Goal: Task Accomplishment & Management: Manage account settings

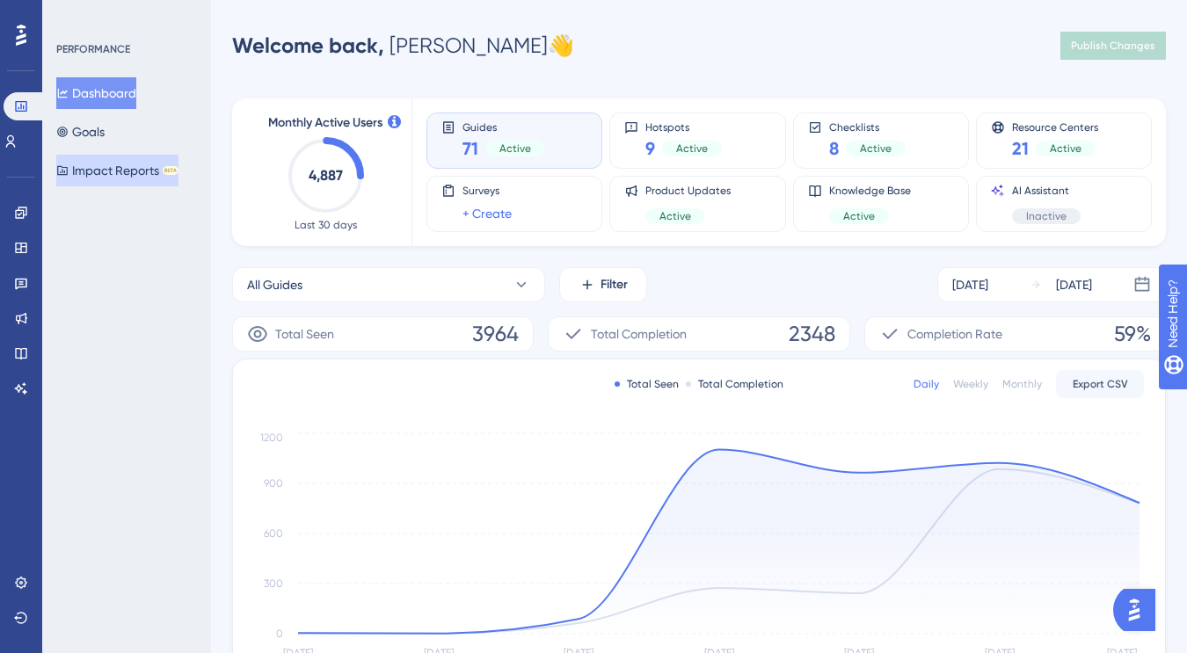
click at [141, 178] on button "Impact Reports BETA" at bounding box center [117, 171] width 122 height 32
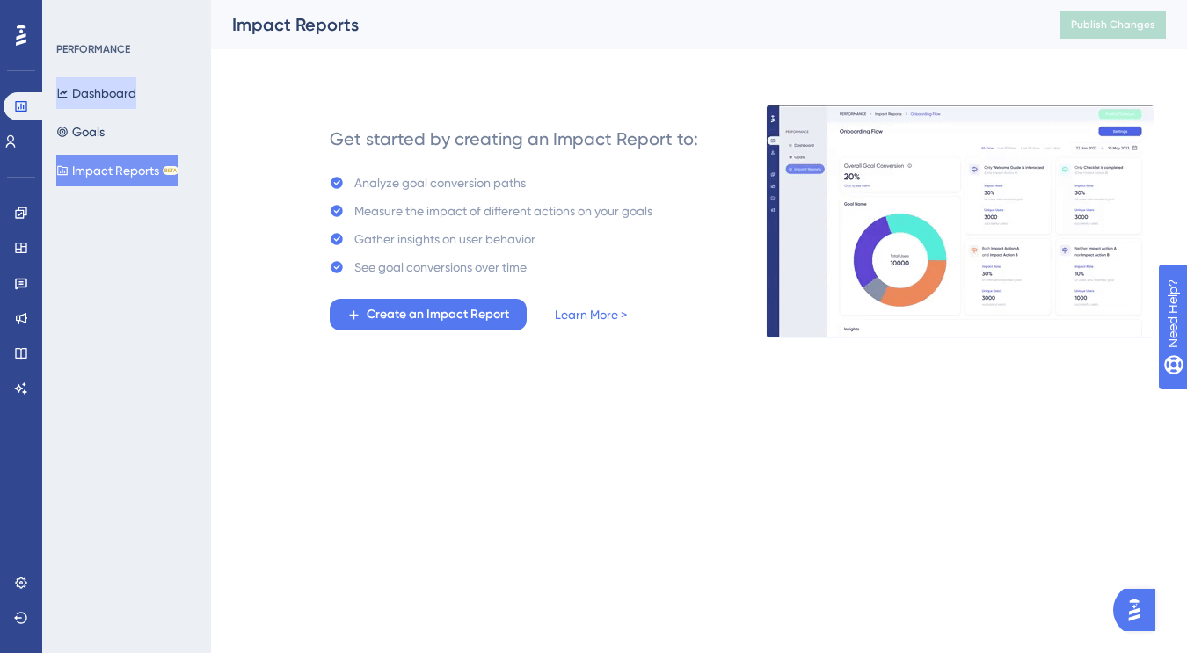
click at [110, 95] on button "Dashboard" at bounding box center [96, 93] width 80 height 32
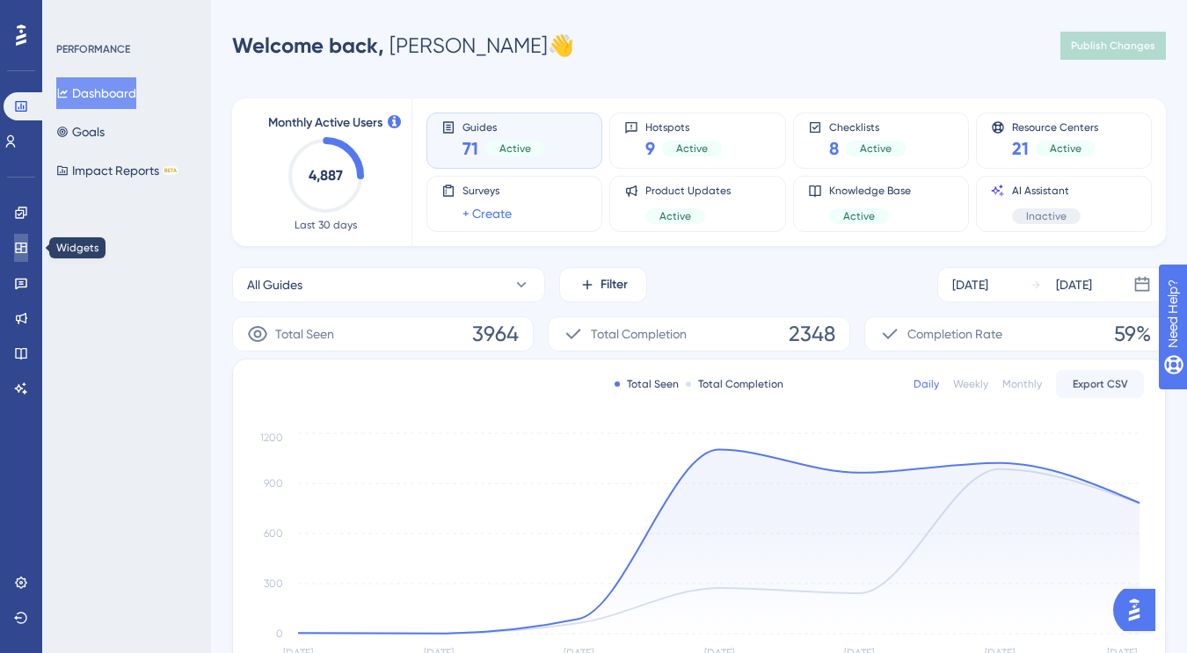
click at [18, 245] on icon at bounding box center [21, 248] width 14 height 14
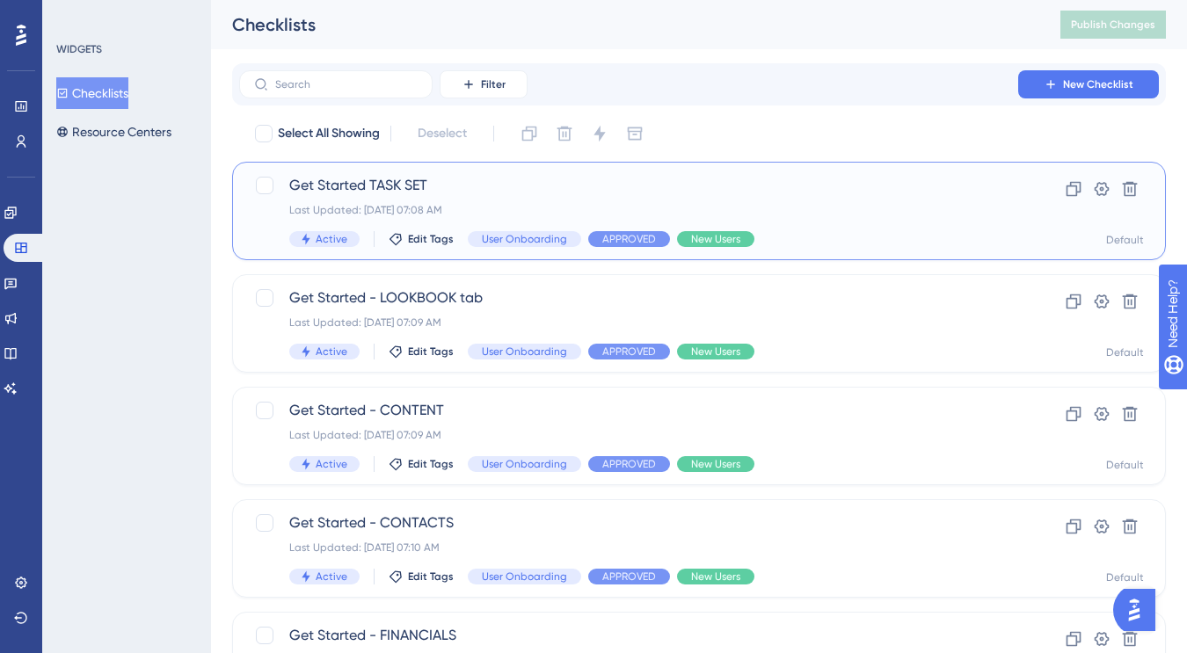
click at [613, 200] on div "Get Started TASK SET Last Updated: [DATE] 07:08 AM Active Edit Tags User Onboar…" at bounding box center [628, 211] width 679 height 72
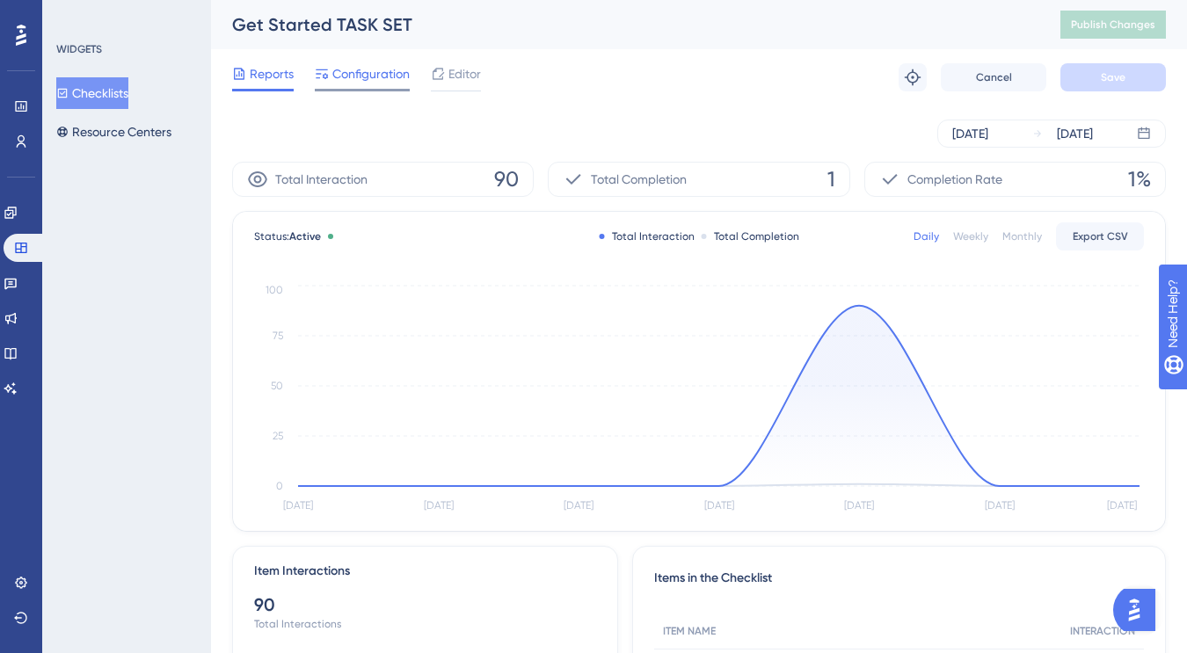
click at [376, 73] on span "Configuration" at bounding box center [370, 73] width 77 height 21
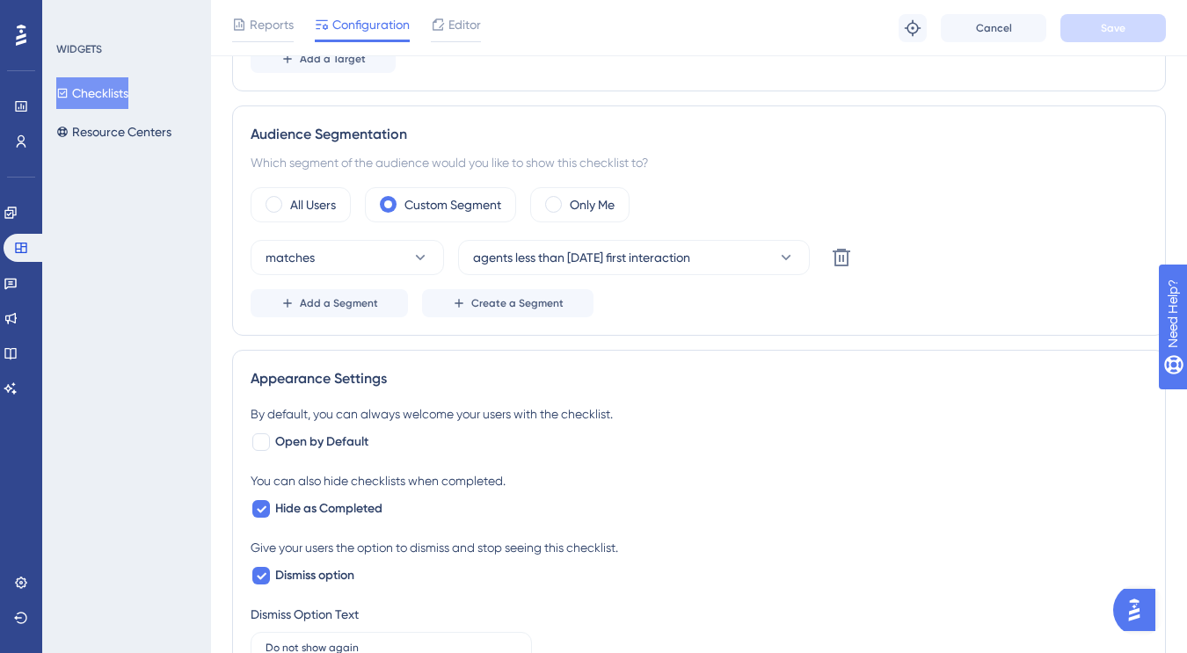
scroll to position [560, 0]
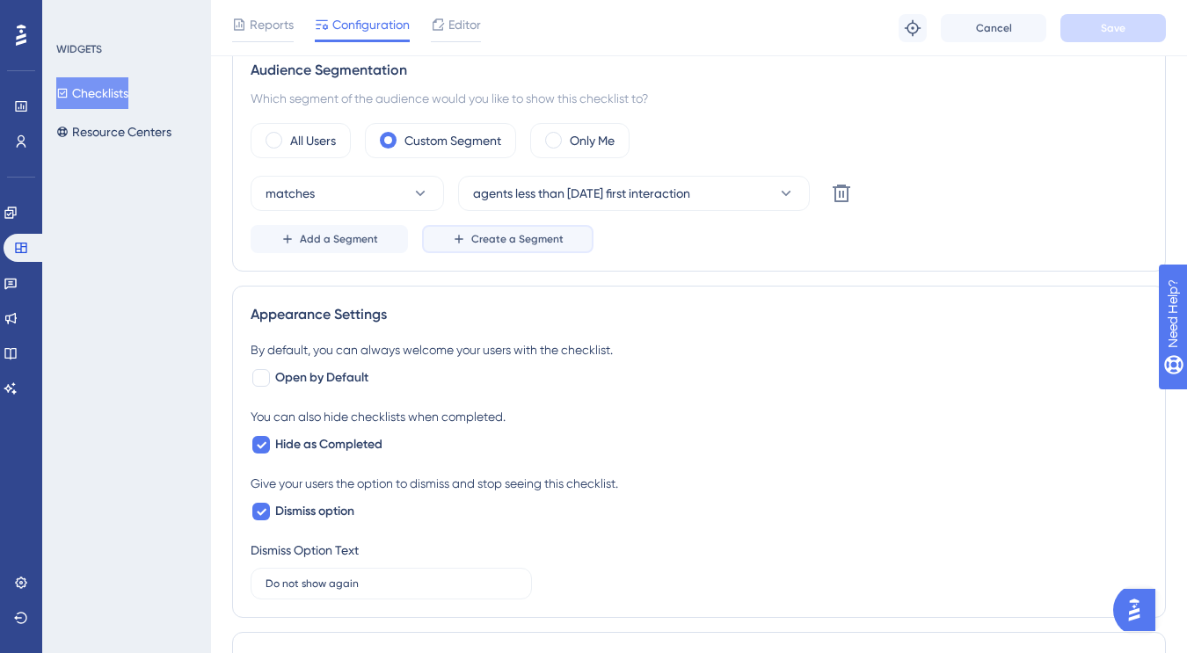
click at [512, 241] on span "Create a Segment" at bounding box center [517, 239] width 92 height 14
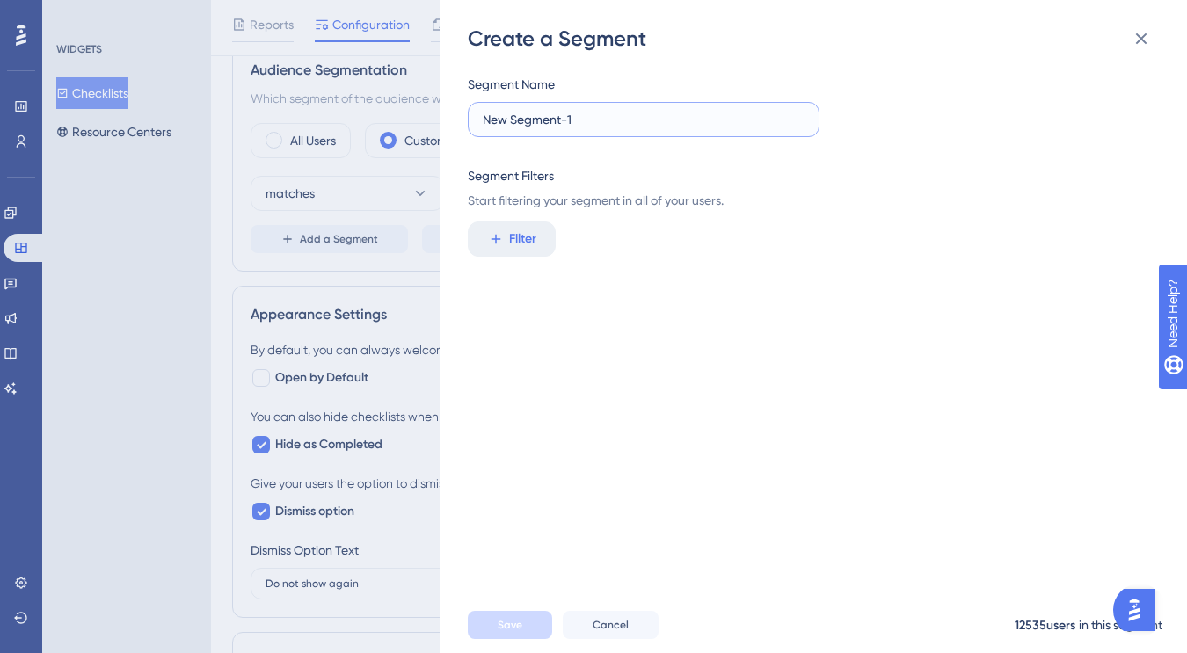
click at [610, 120] on input "New Segment-1" at bounding box center [644, 119] width 322 height 19
type input "africa dynamics"
click at [529, 236] on span "Filter" at bounding box center [522, 239] width 27 height 21
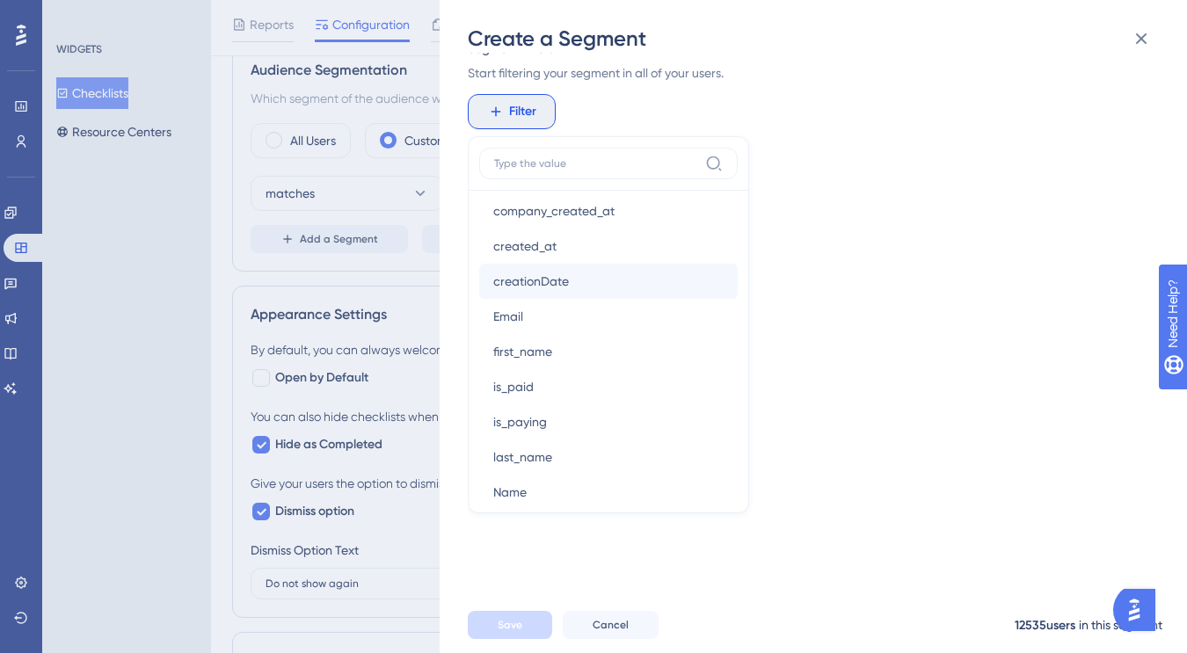
scroll to position [1041, 0]
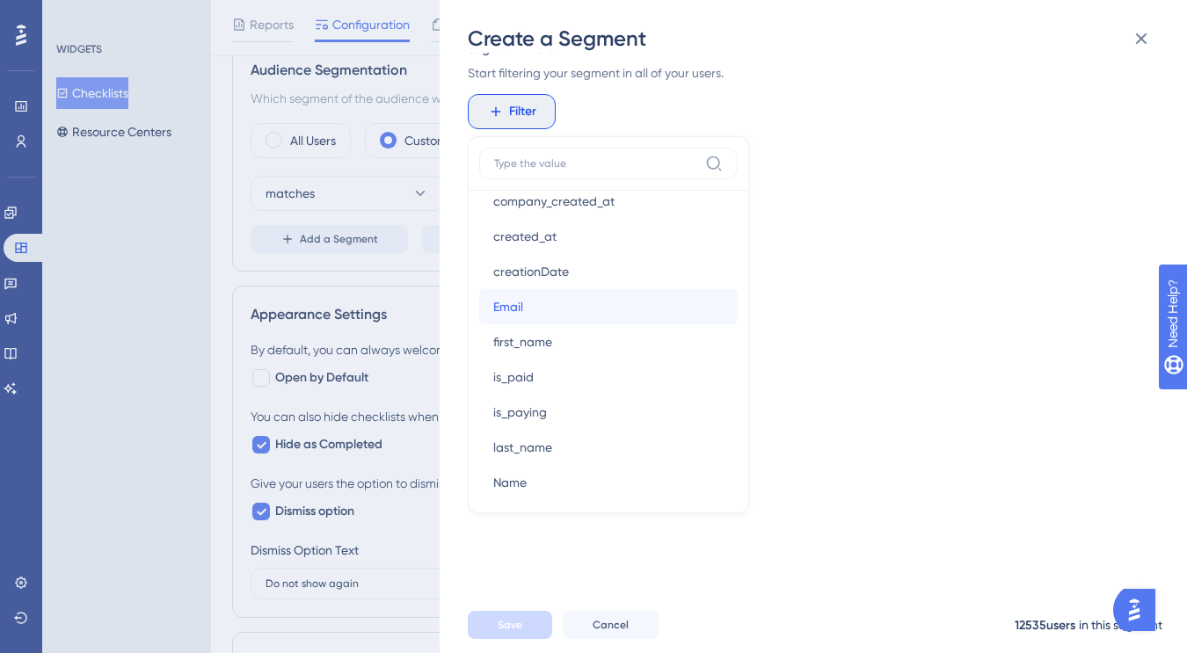
click at [550, 306] on button "Email Email" at bounding box center [608, 306] width 258 height 35
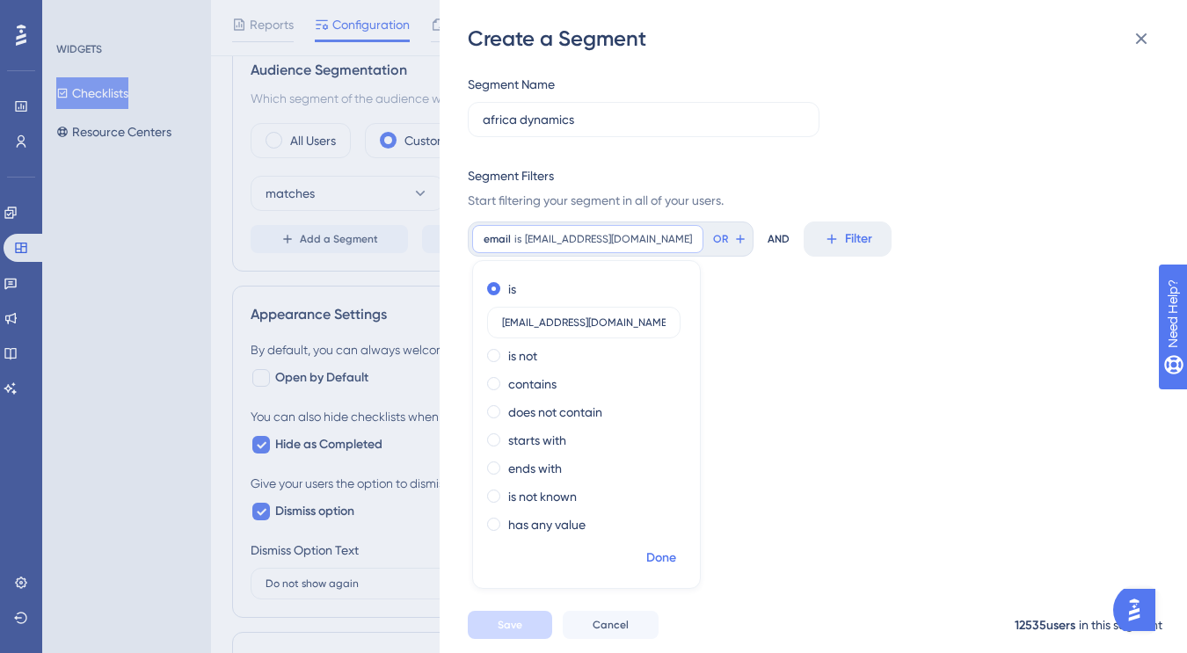
type input "[EMAIL_ADDRESS][DOMAIN_NAME]"
click at [662, 559] on span "Done" at bounding box center [661, 558] width 30 height 21
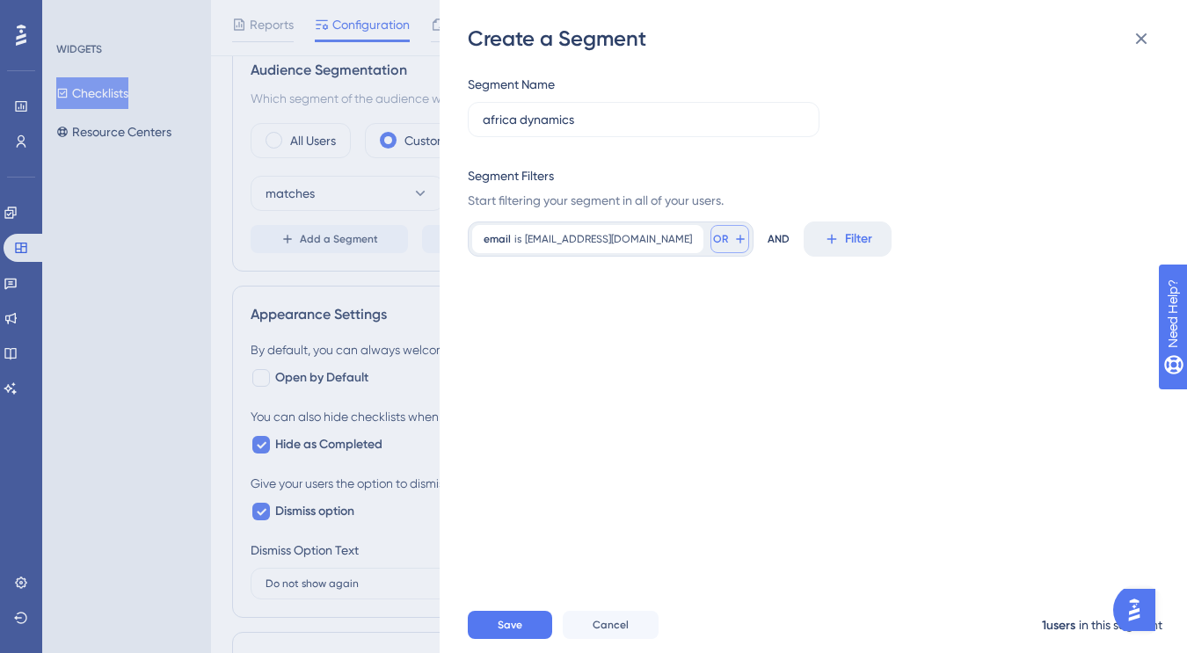
click at [733, 238] on icon at bounding box center [740, 239] width 14 height 14
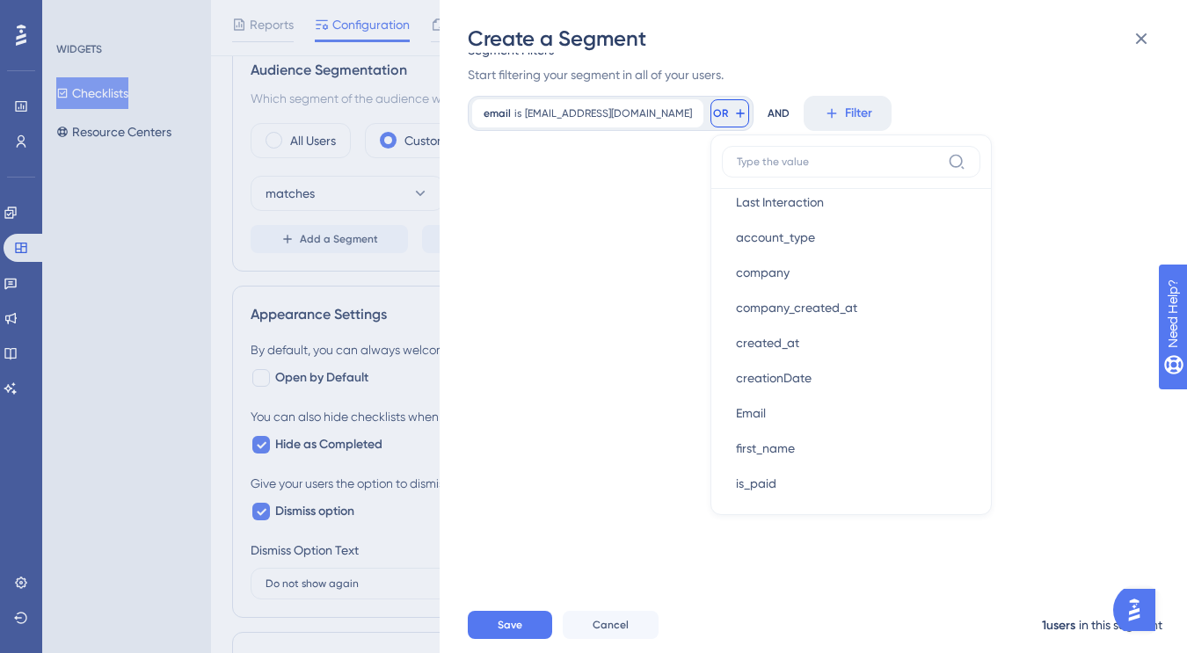
scroll to position [969, 0]
click at [769, 380] on button "Email Email" at bounding box center [851, 377] width 258 height 35
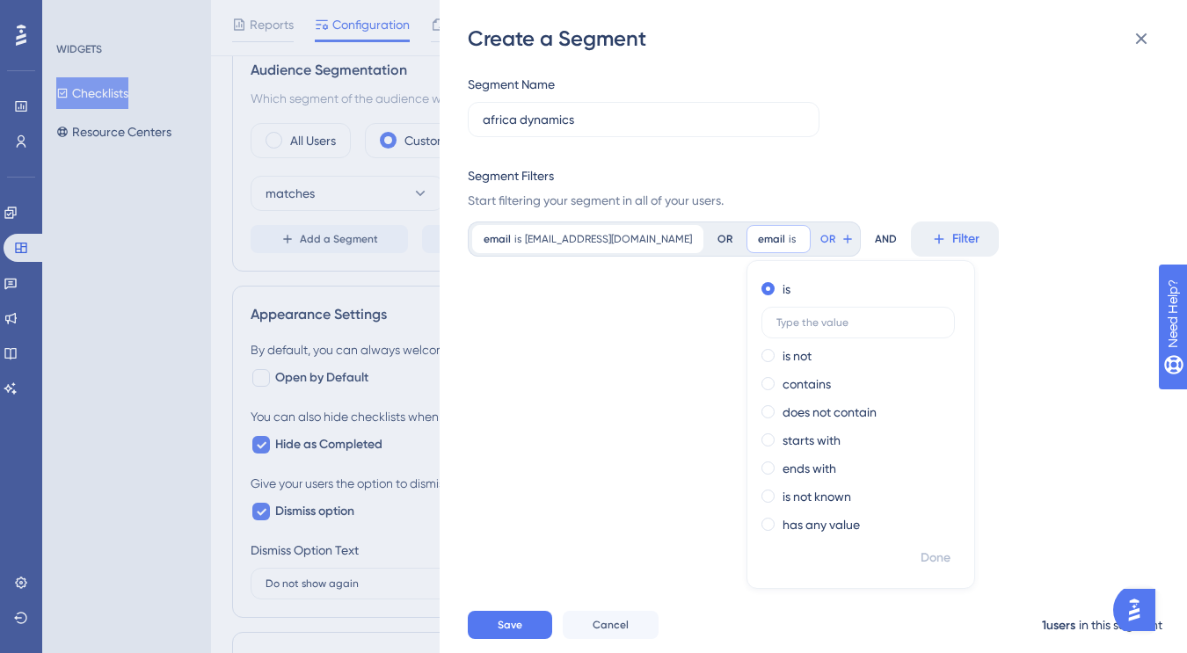
scroll to position [0, 0]
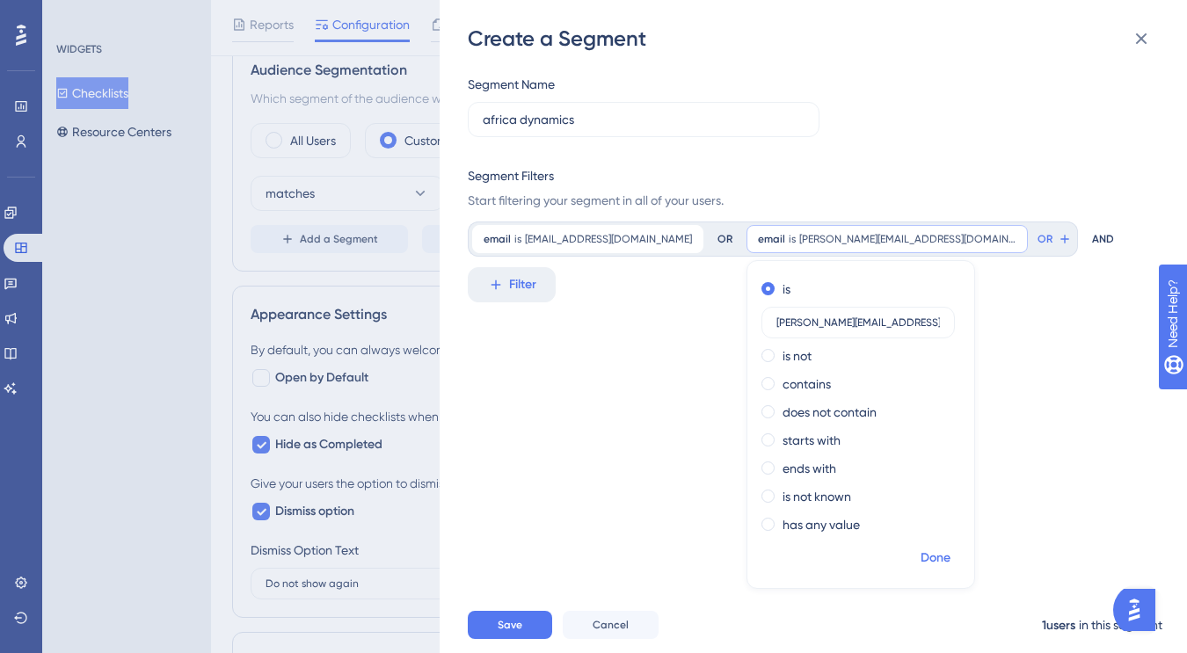
type input "[PERSON_NAME][EMAIL_ADDRESS][DOMAIN_NAME]"
click at [921, 553] on span "Done" at bounding box center [936, 558] width 30 height 21
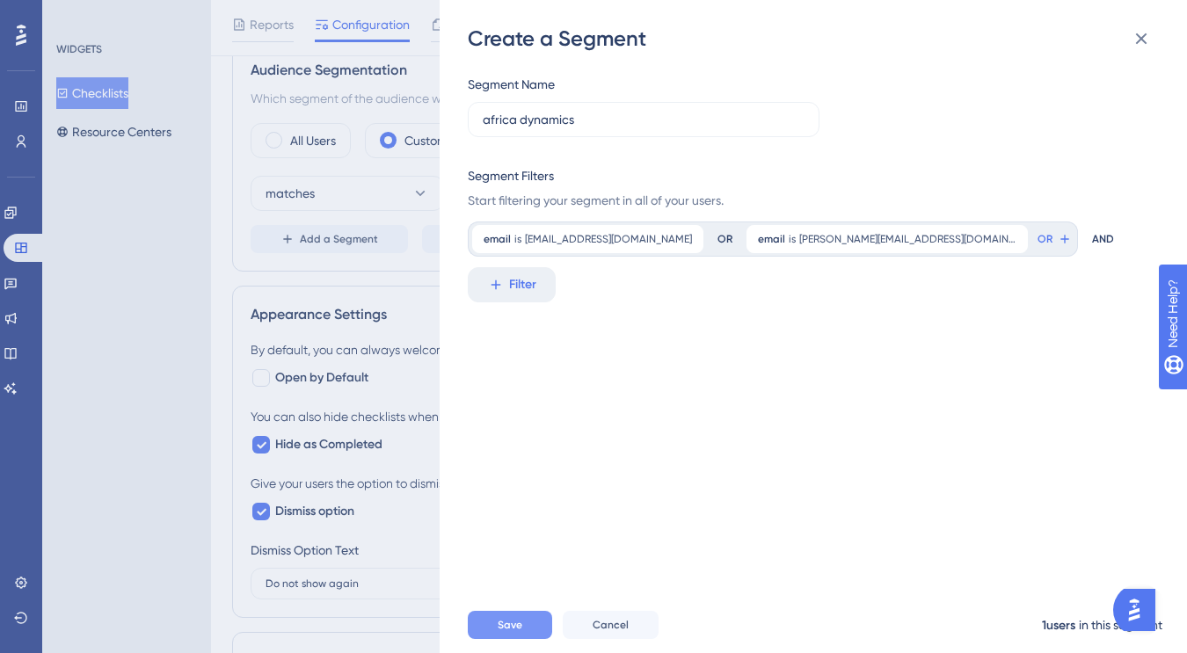
click at [517, 625] on span "Save" at bounding box center [510, 625] width 25 height 14
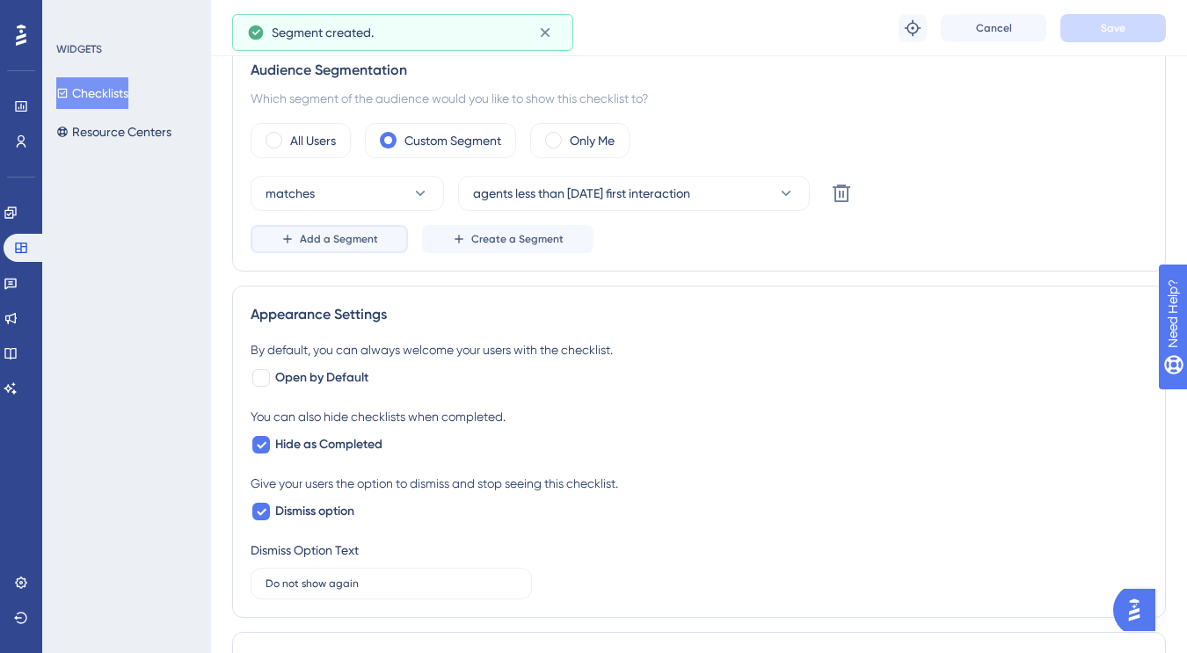
click at [360, 237] on span "Add a Segment" at bounding box center [339, 239] width 78 height 14
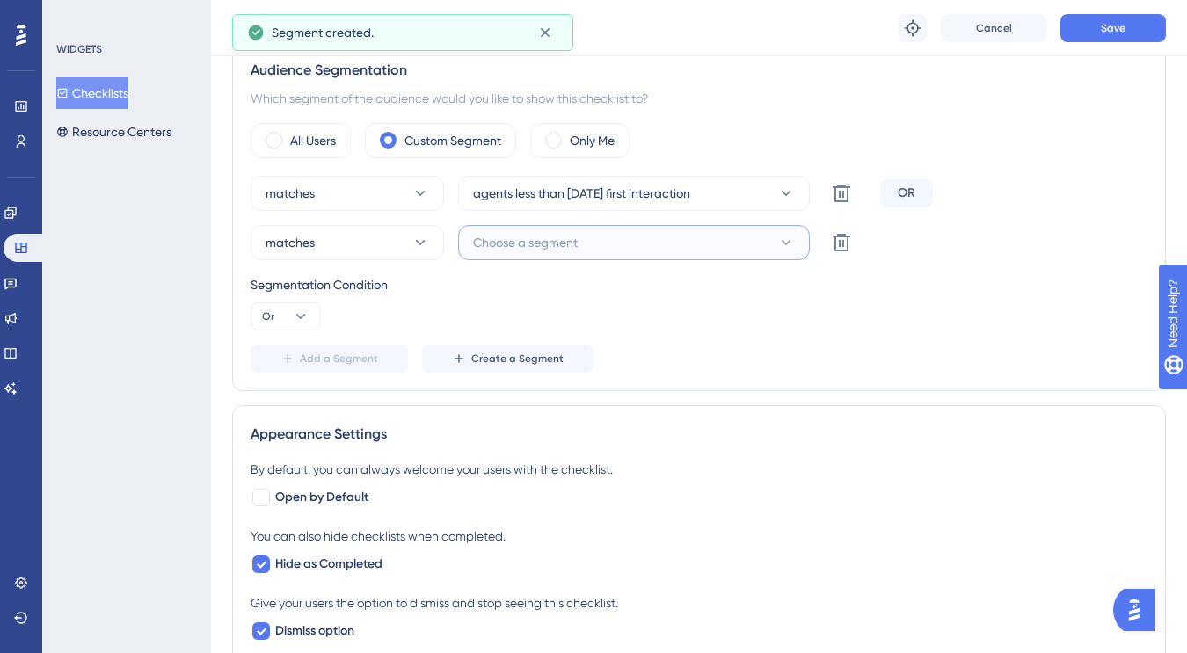
click at [567, 241] on span "Choose a segment" at bounding box center [525, 242] width 105 height 21
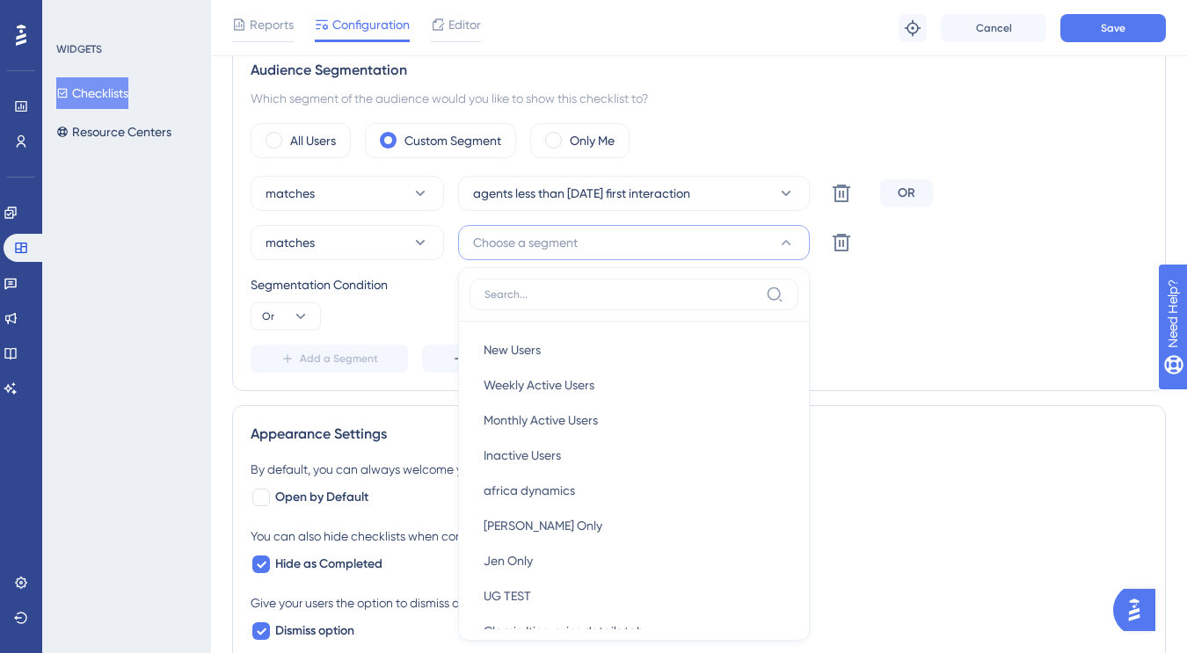
scroll to position [673, 0]
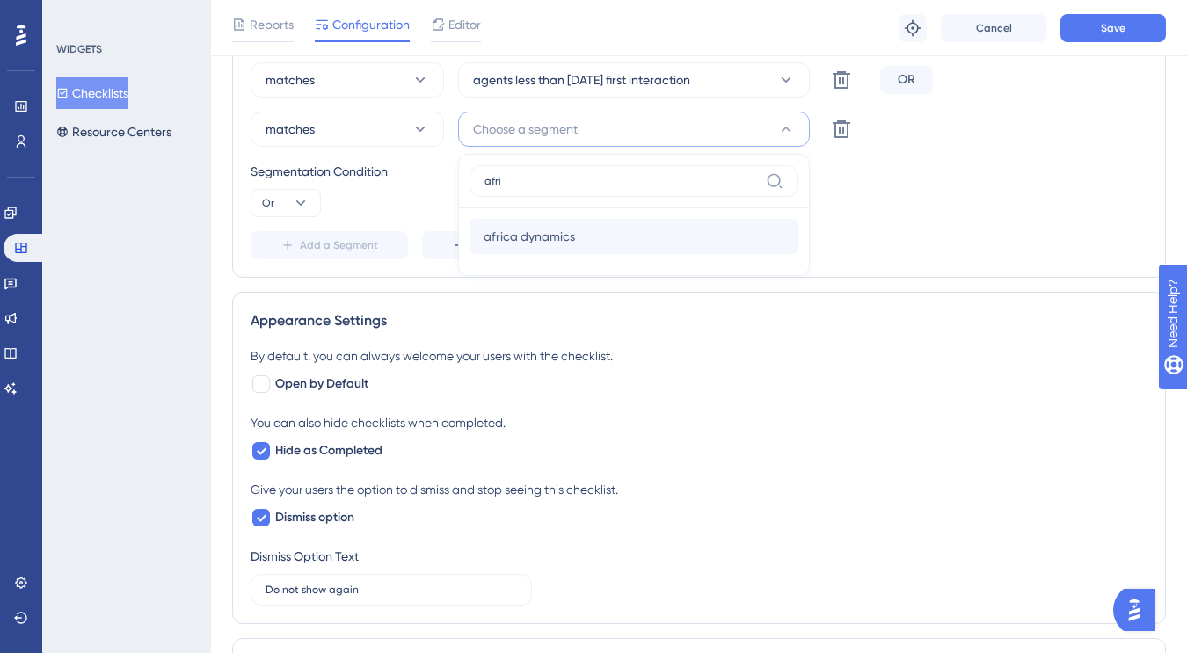
type input "afri"
click at [554, 237] on span "africa dynamics" at bounding box center [529, 236] width 91 height 21
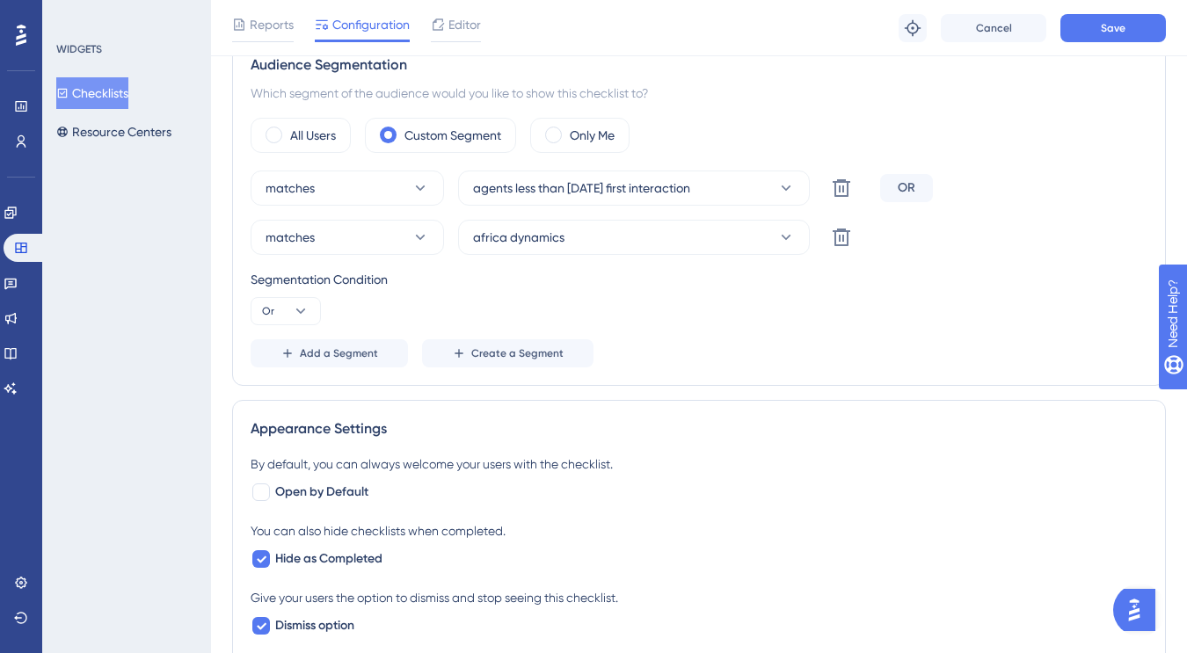
scroll to position [362, 0]
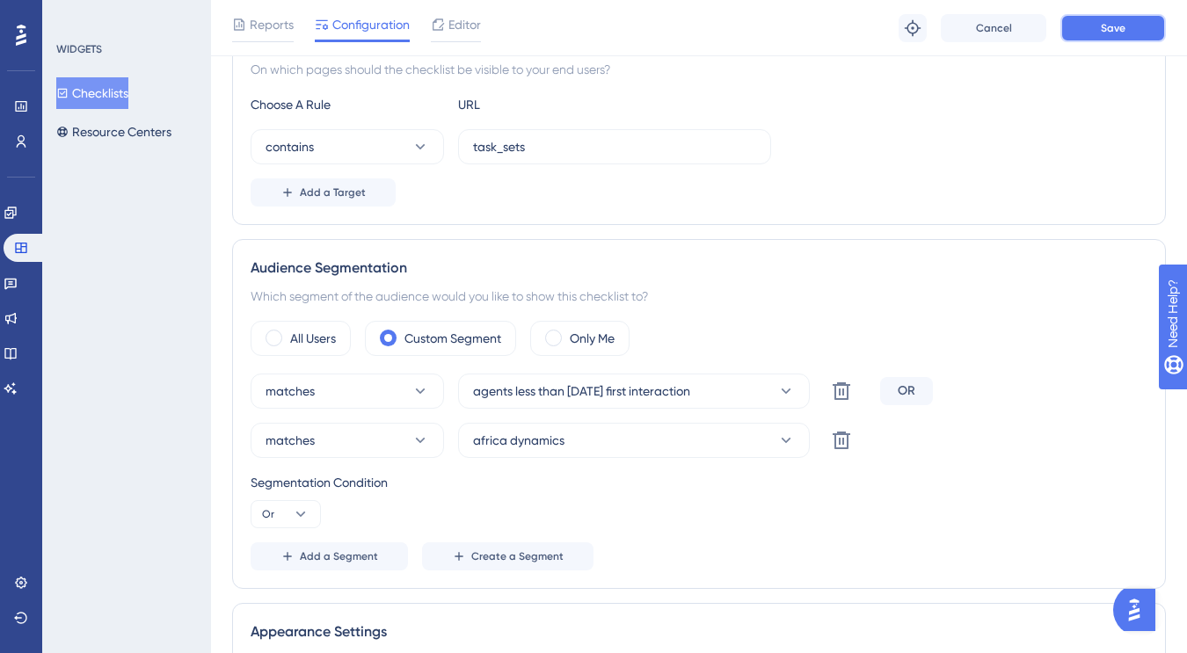
click at [1096, 22] on button "Save" at bounding box center [1113, 28] width 106 height 28
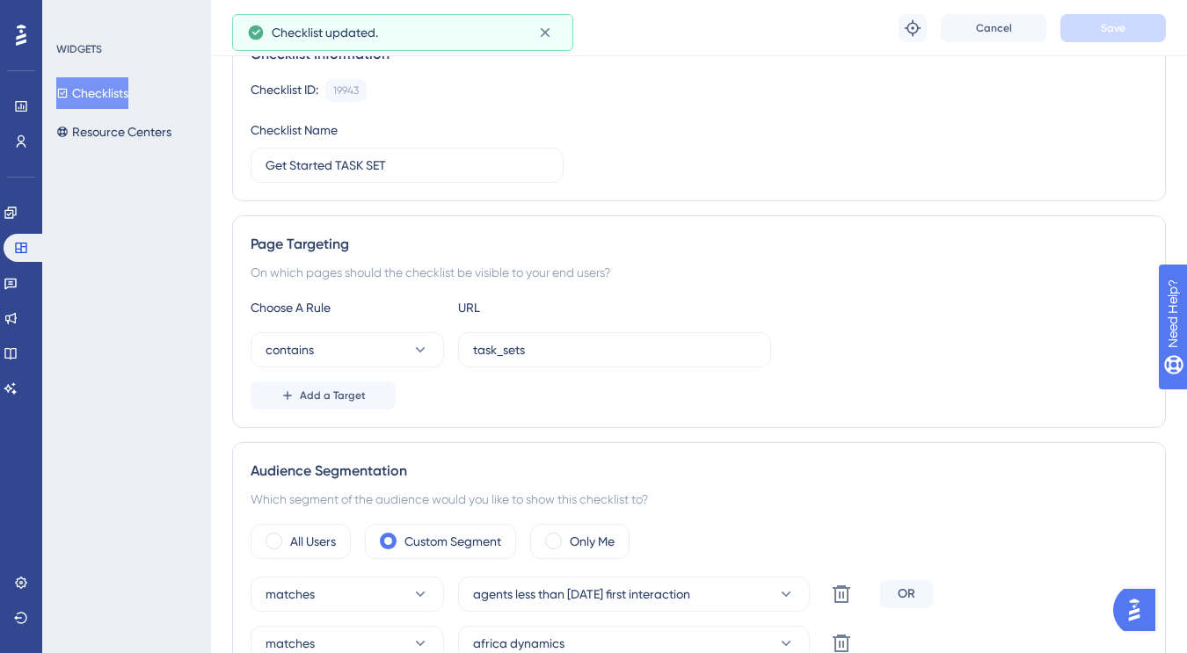
scroll to position [0, 0]
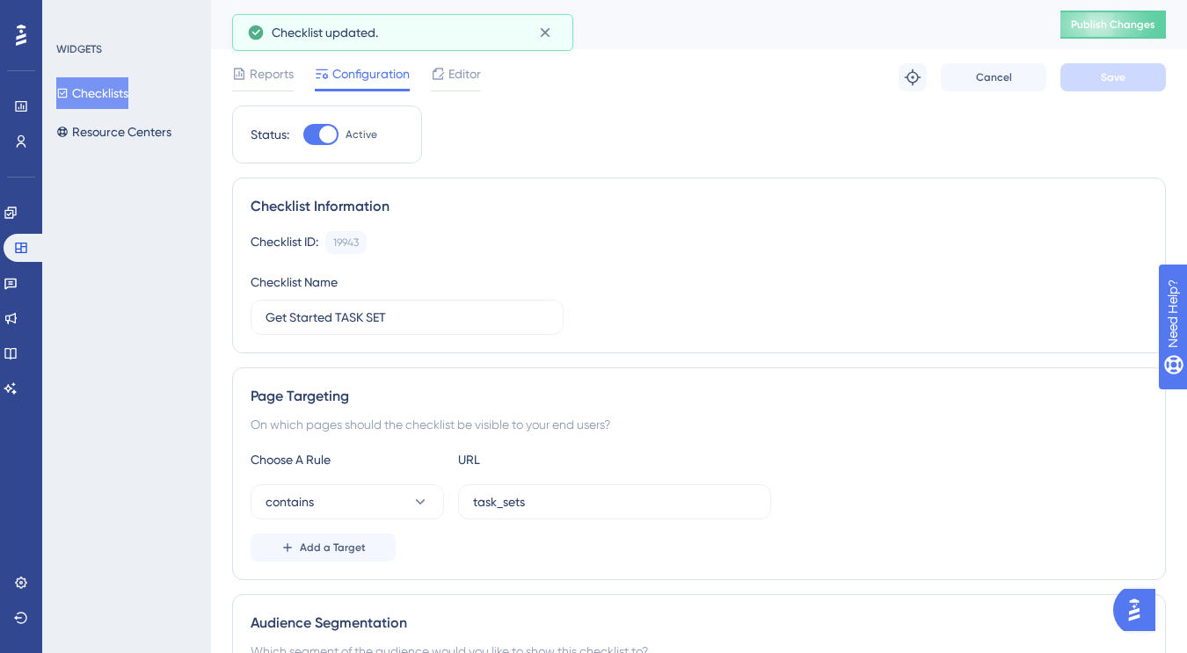
click at [111, 96] on button "Checklists" at bounding box center [92, 93] width 72 height 32
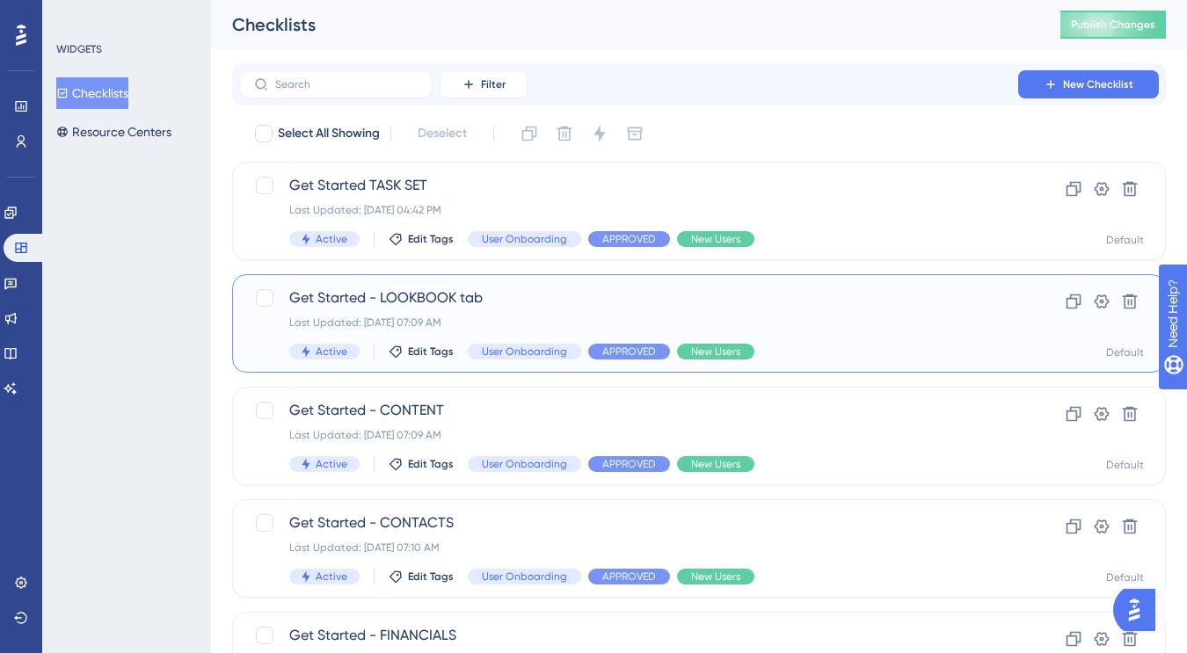
click at [775, 311] on div "Get Started - LOOKBOOK tab Last Updated: [DATE] 07:09 AM Active Edit Tags User …" at bounding box center [628, 324] width 679 height 72
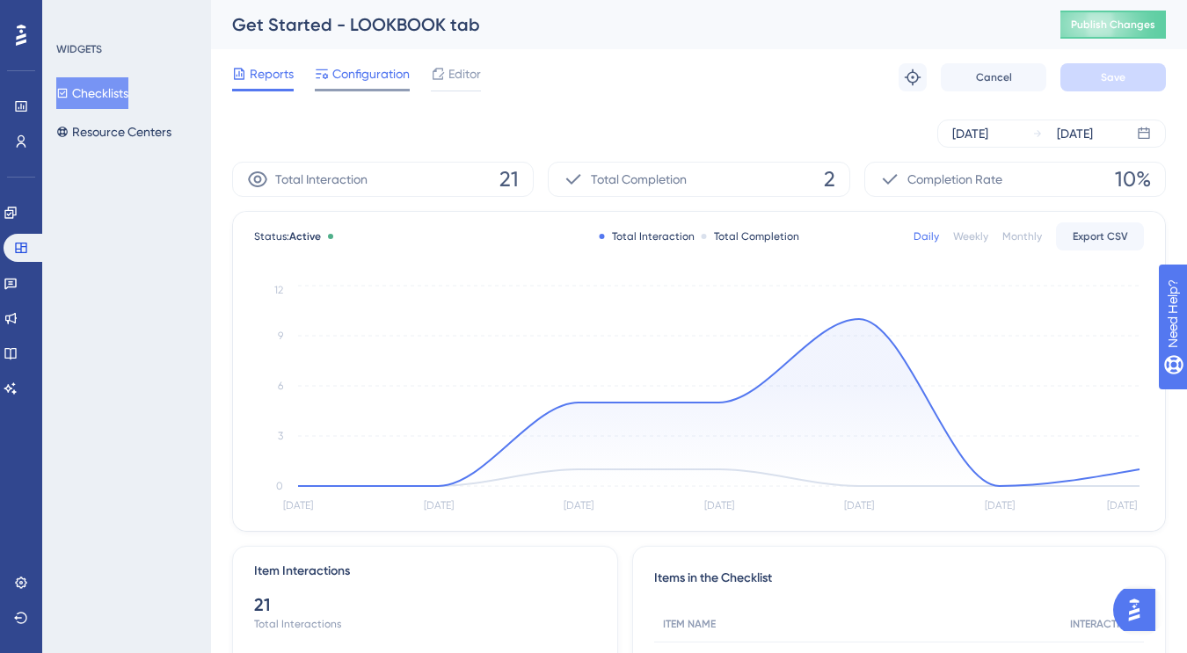
click at [388, 65] on span "Configuration" at bounding box center [370, 73] width 77 height 21
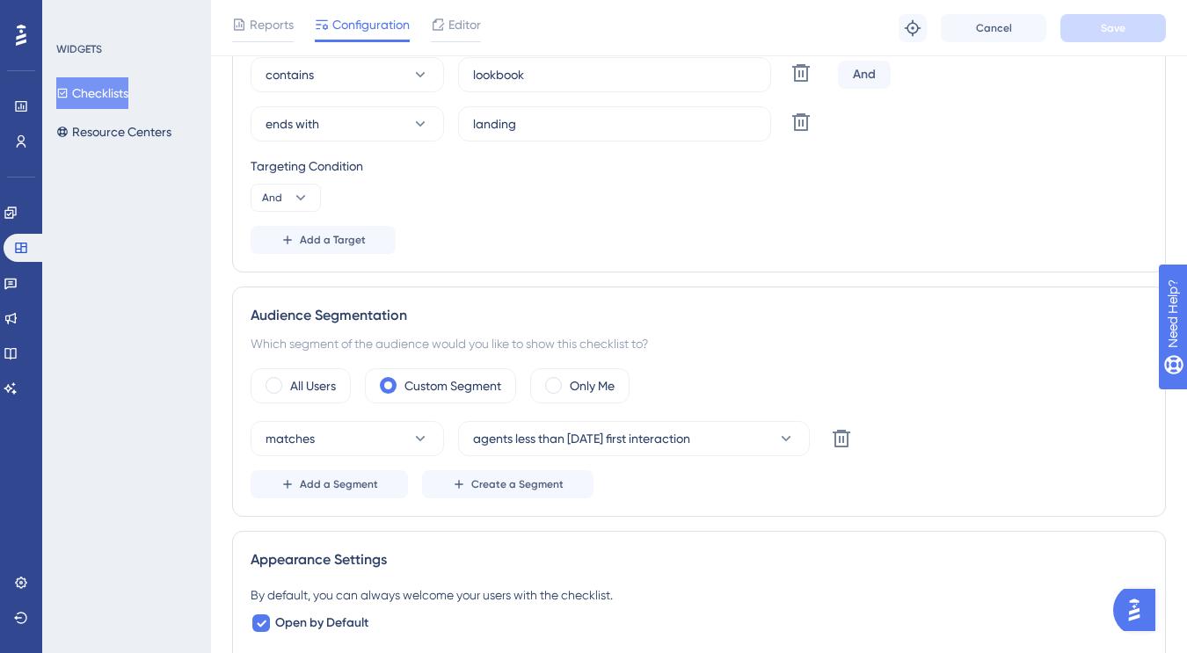
scroll to position [450, 0]
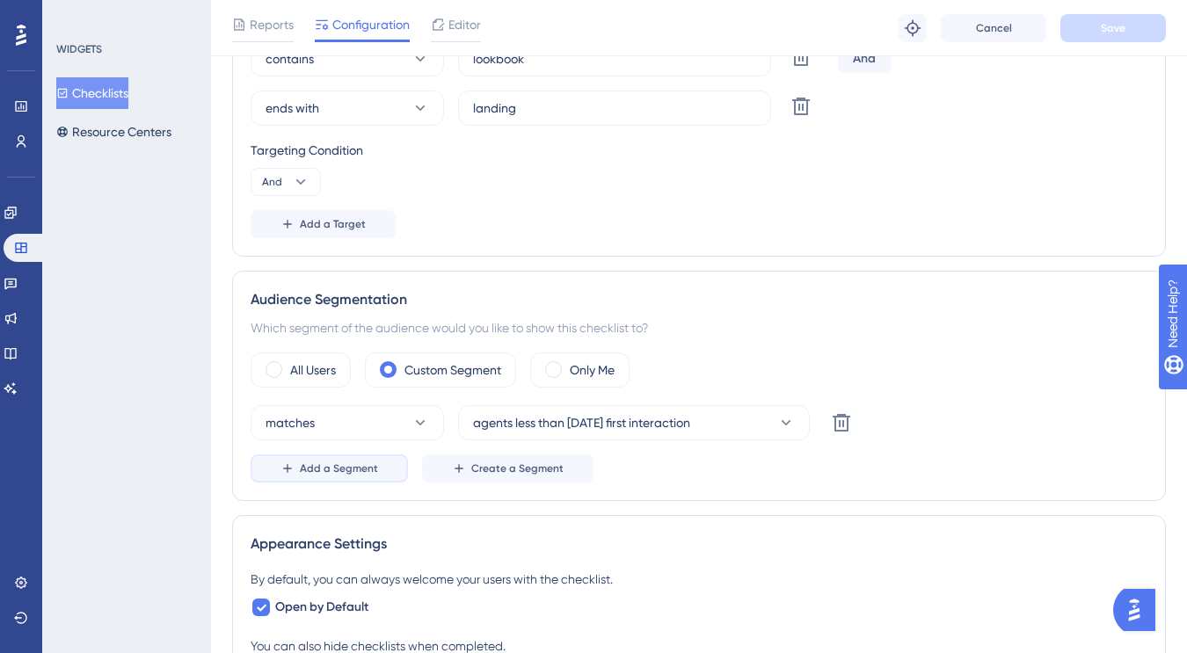
click at [356, 469] on span "Add a Segment" at bounding box center [339, 469] width 78 height 14
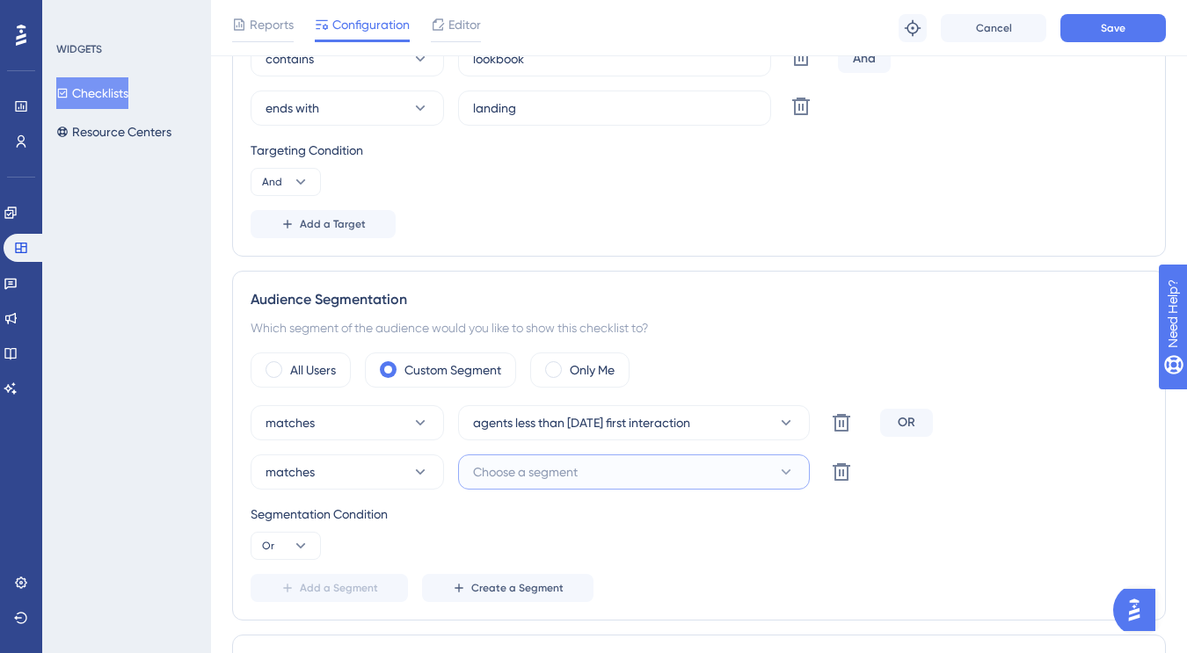
click at [528, 470] on span "Choose a segment" at bounding box center [525, 472] width 105 height 21
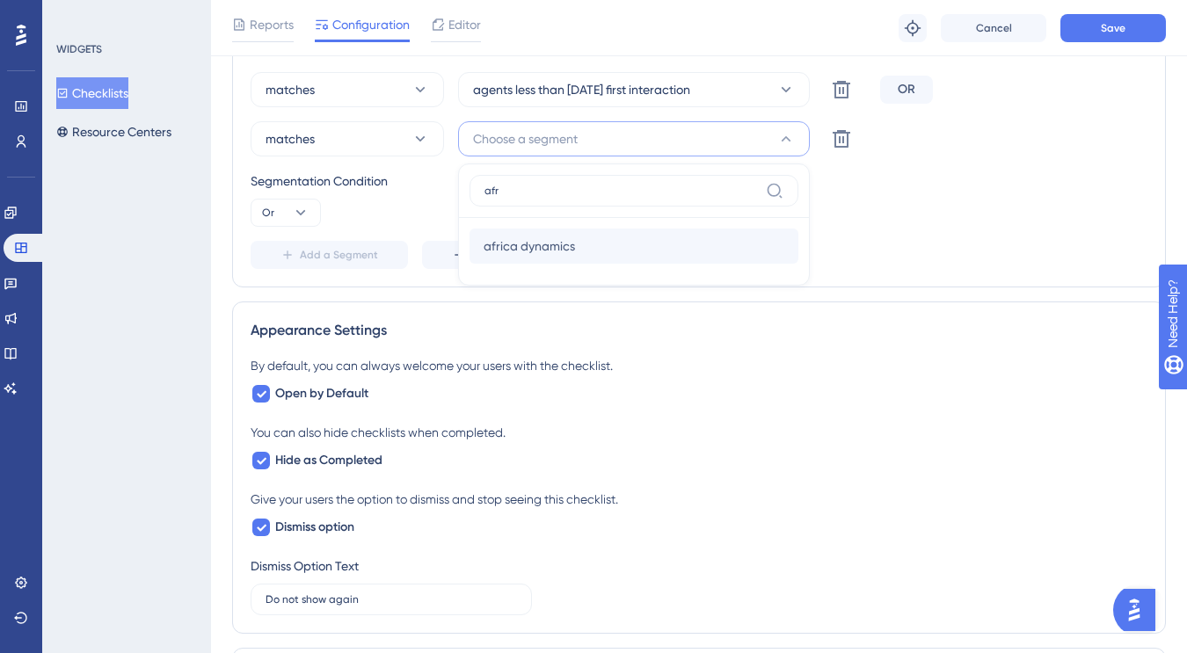
type input "afr"
click at [614, 246] on div "africa dynamics africa dynamics" at bounding box center [634, 246] width 301 height 35
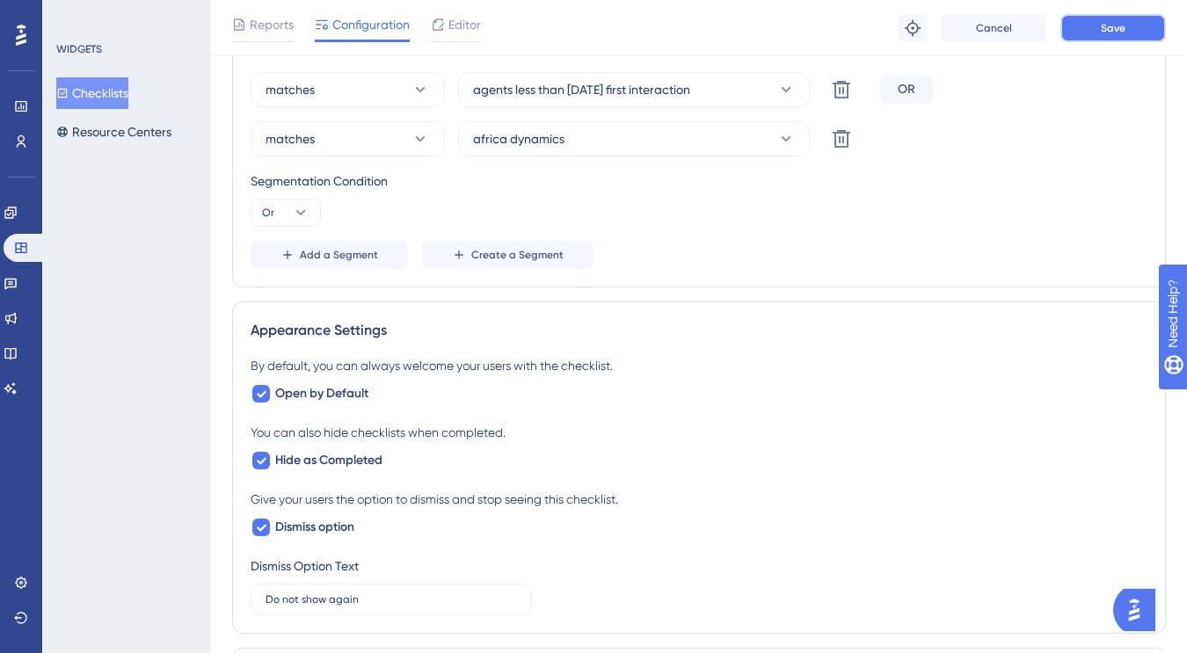
click at [1096, 31] on button "Save" at bounding box center [1113, 28] width 106 height 28
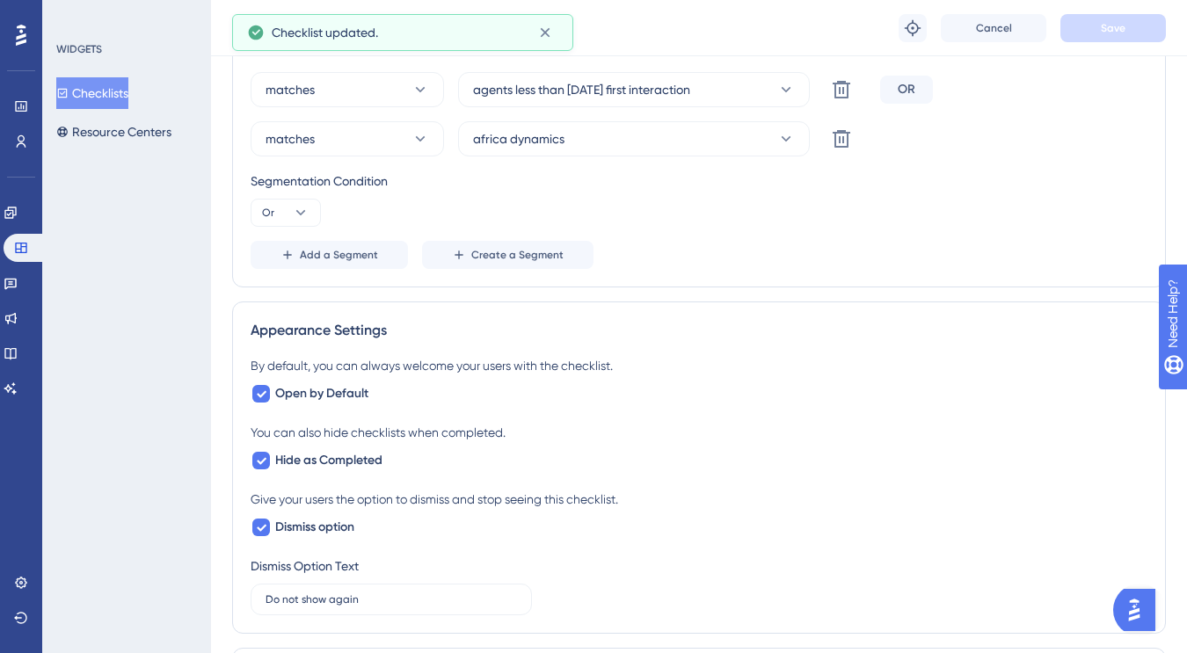
scroll to position [0, 0]
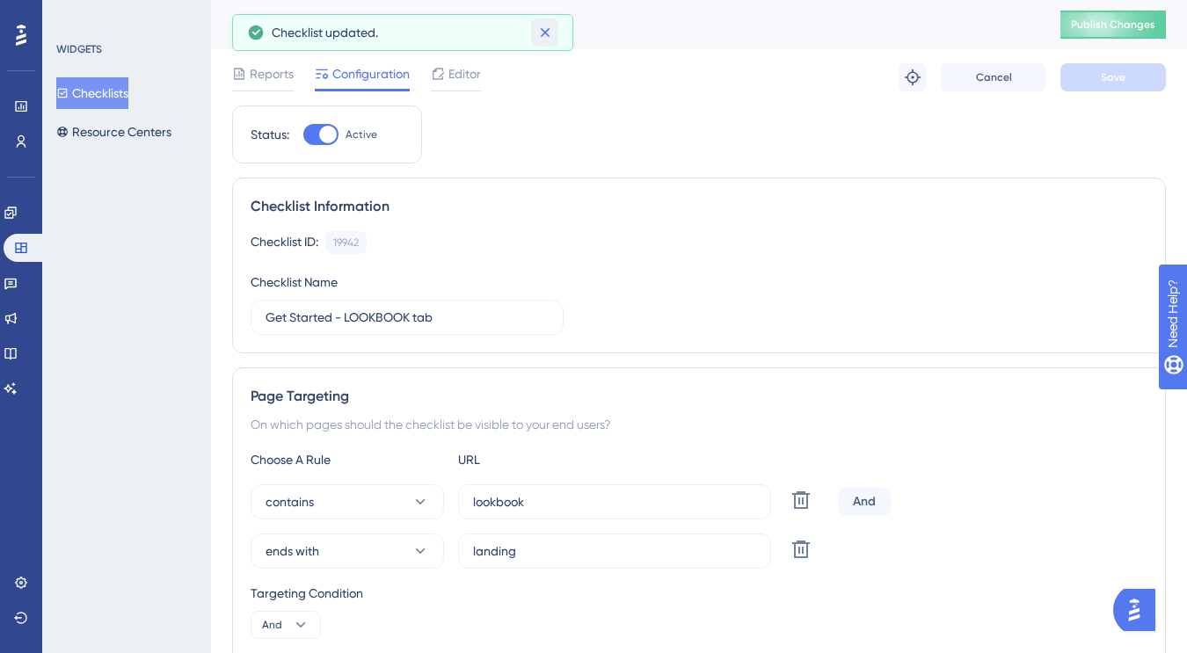
click at [543, 32] on icon at bounding box center [545, 33] width 18 height 18
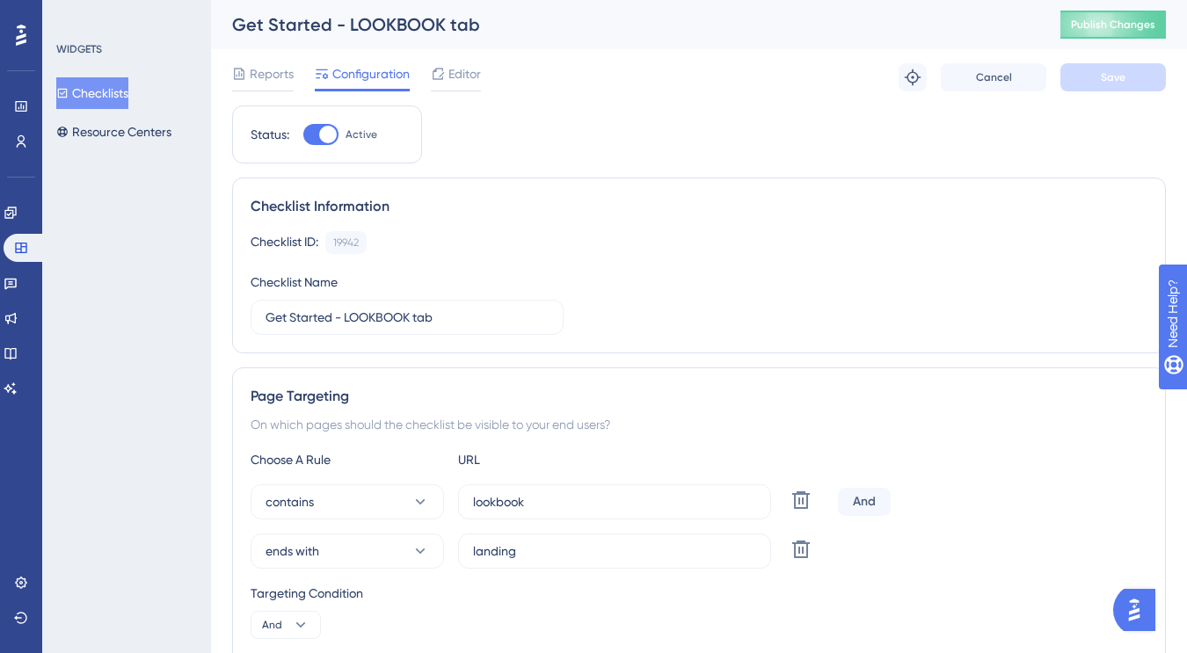
click at [94, 91] on button "Checklists" at bounding box center [92, 93] width 72 height 32
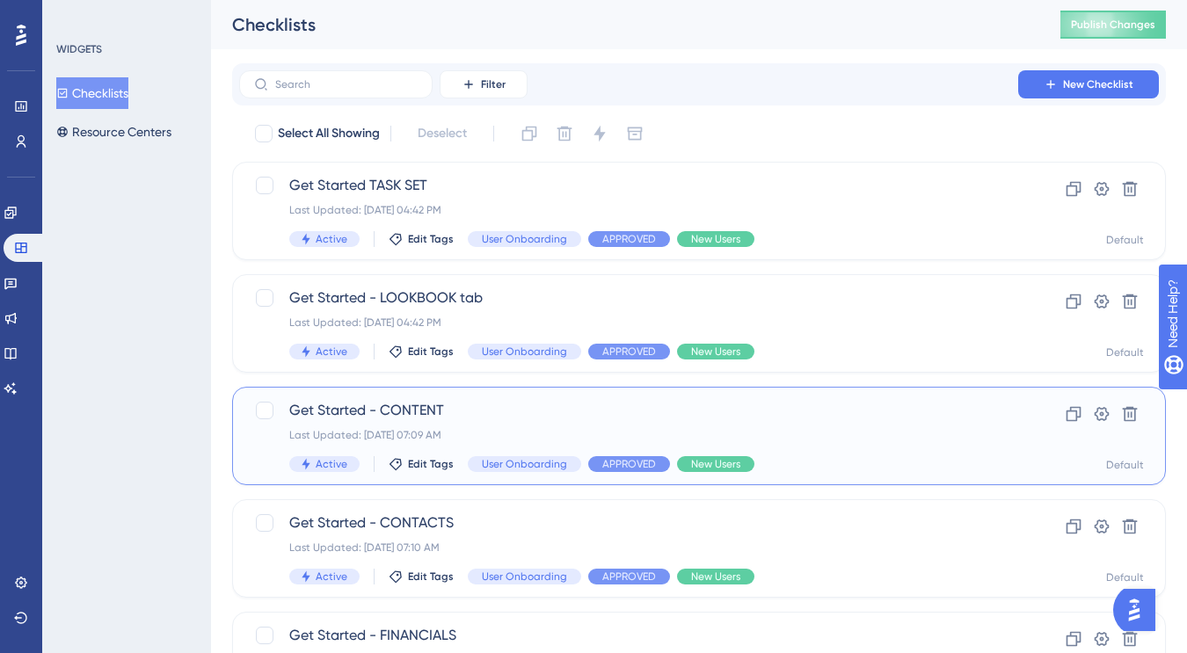
click at [545, 420] on span "Get Started - CONTENT" at bounding box center [628, 410] width 679 height 21
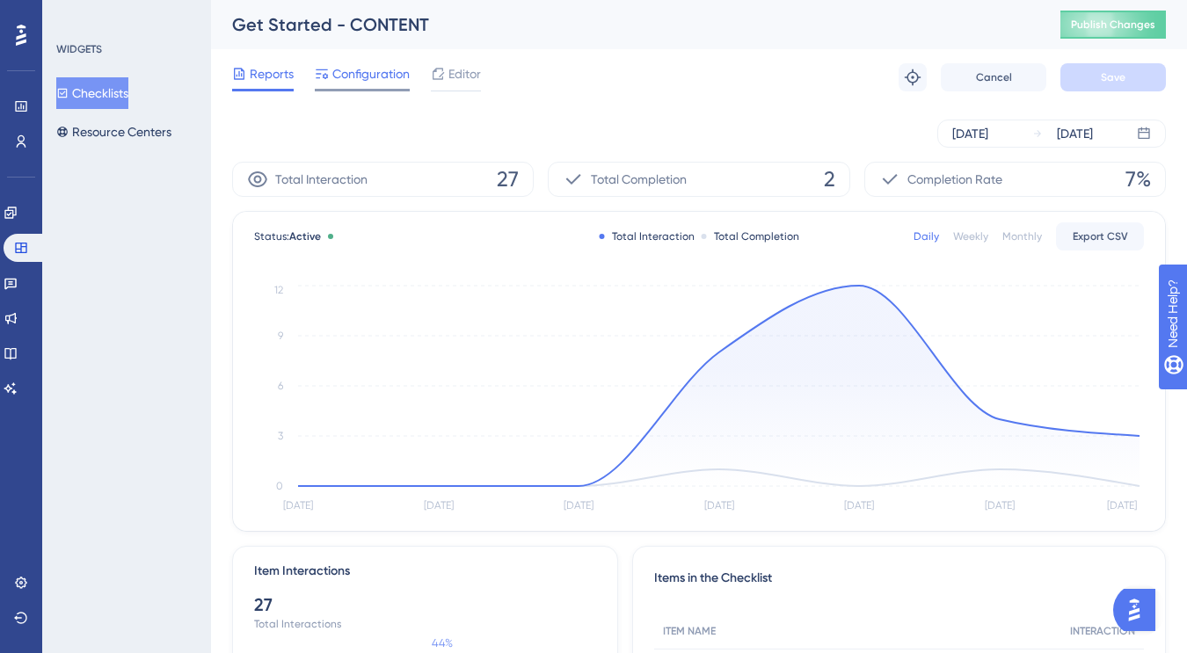
click at [381, 83] on span "Configuration" at bounding box center [370, 73] width 77 height 21
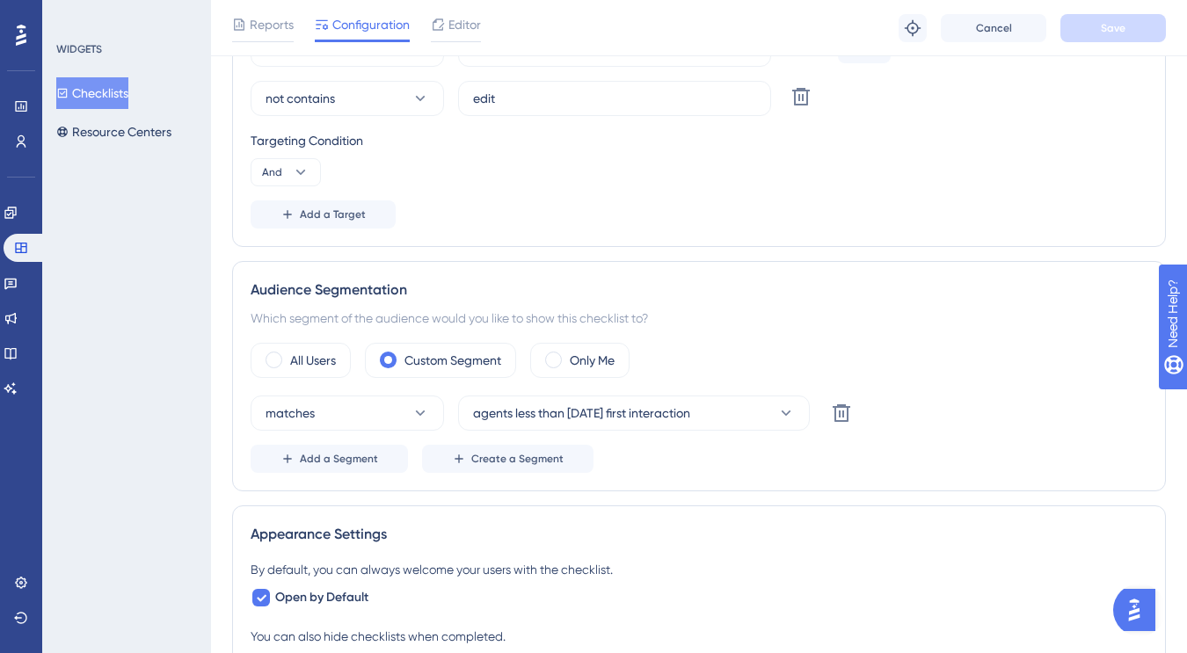
scroll to position [775, 0]
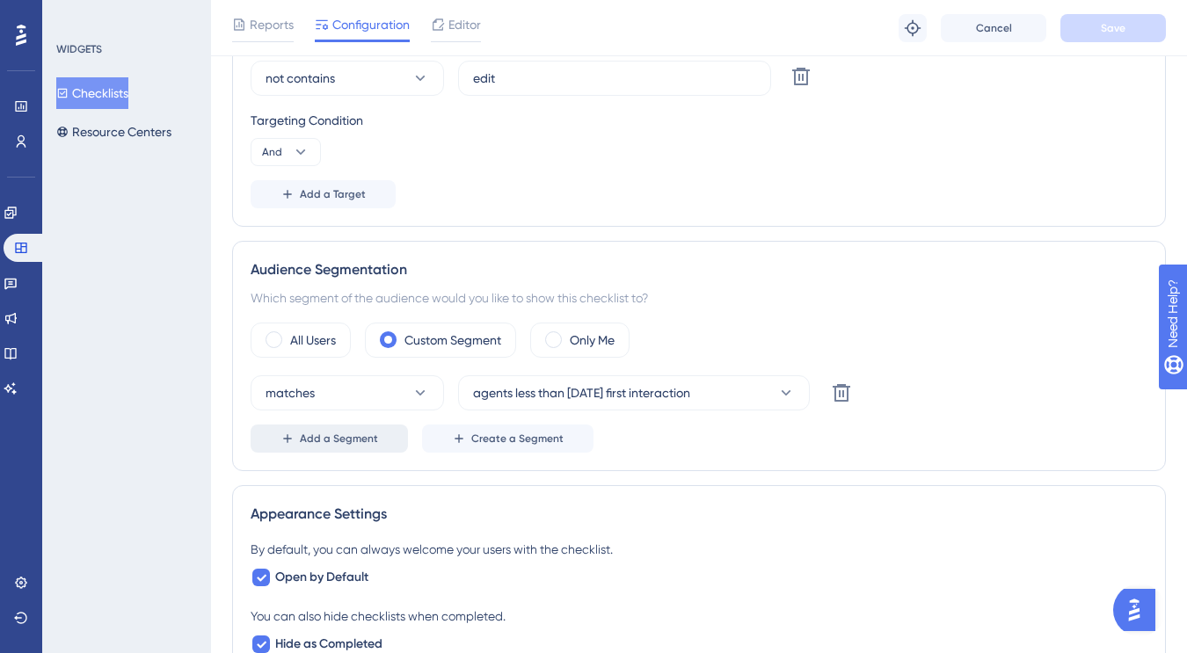
click at [363, 443] on span "Add a Segment" at bounding box center [339, 439] width 78 height 14
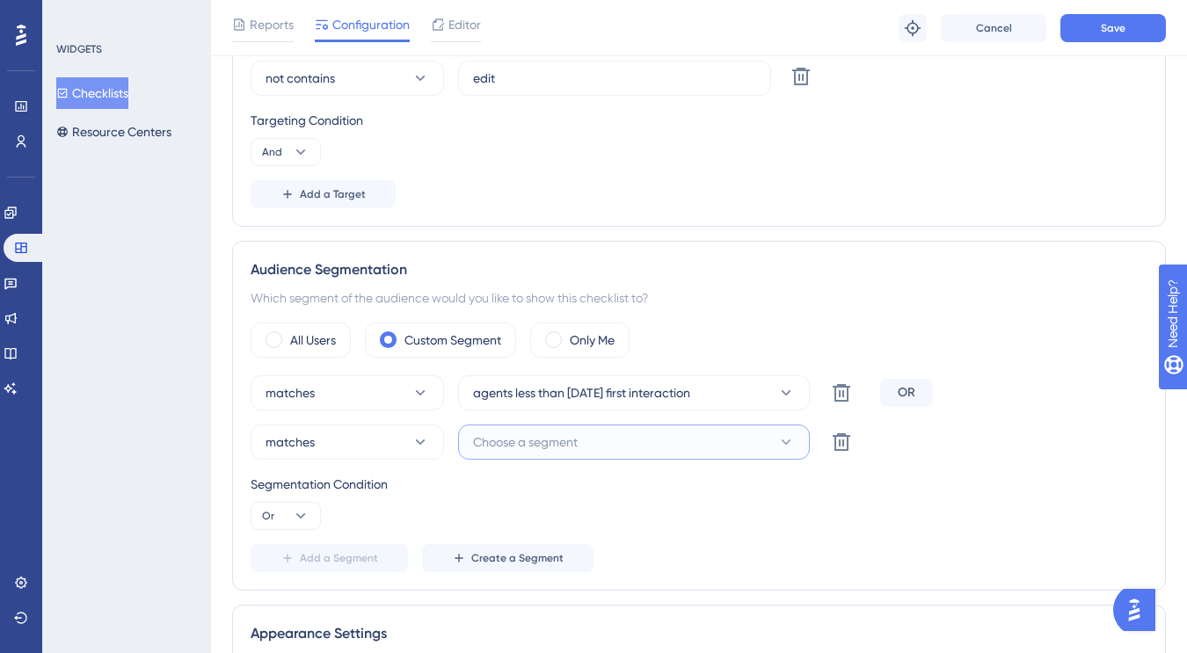
click at [582, 438] on button "Choose a segment" at bounding box center [634, 442] width 352 height 35
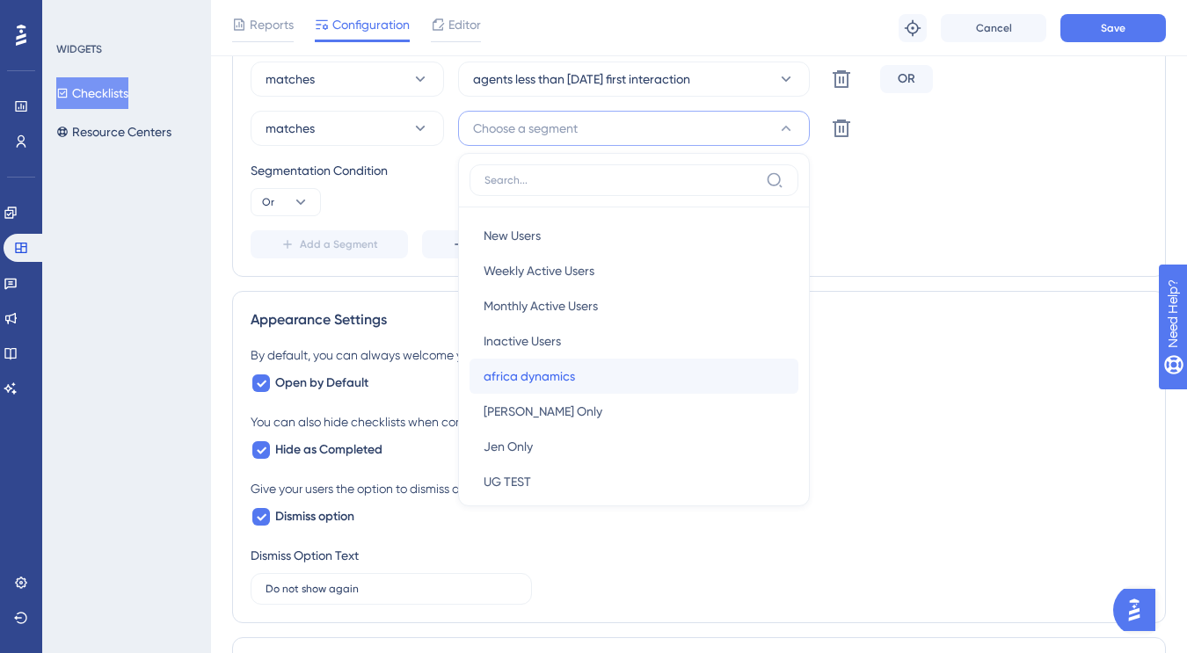
click at [587, 370] on div "africa dynamics africa dynamics" at bounding box center [634, 376] width 301 height 35
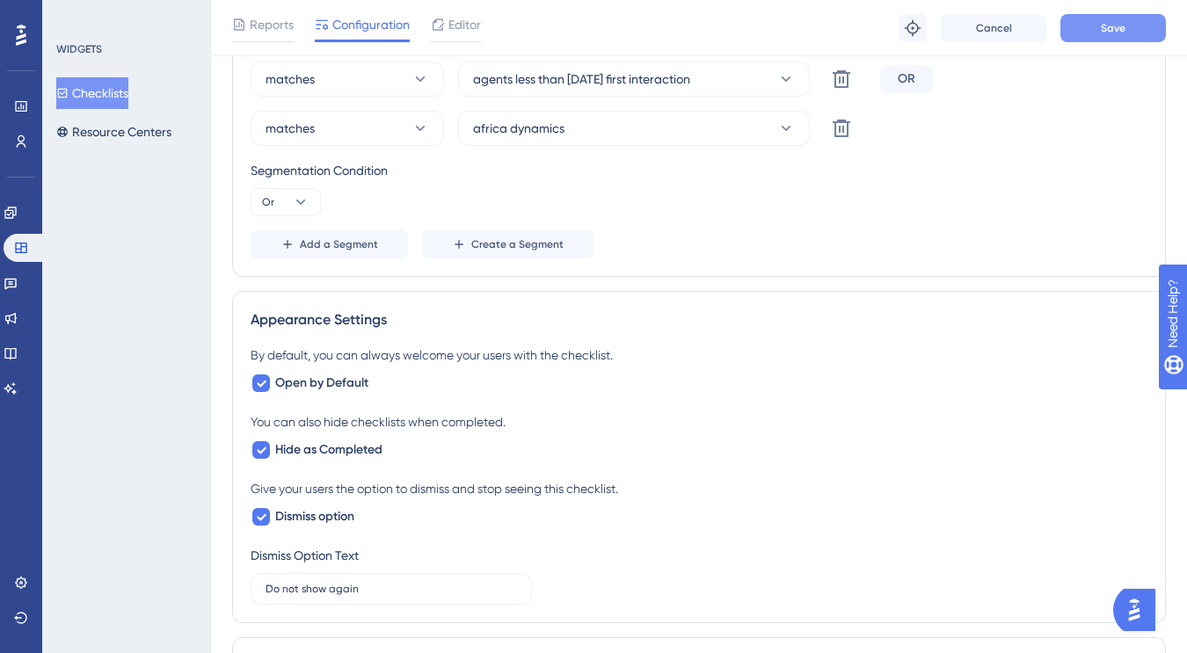
click at [1109, 24] on span "Save" at bounding box center [1113, 28] width 25 height 14
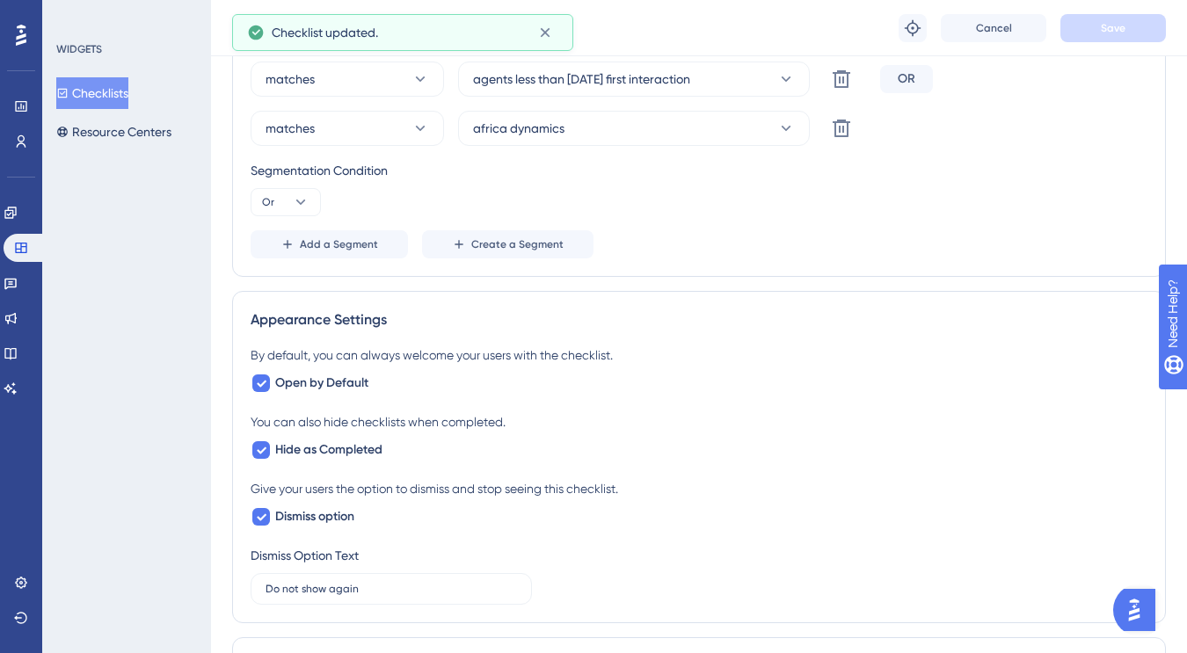
click at [127, 88] on button "Checklists" at bounding box center [92, 93] width 72 height 32
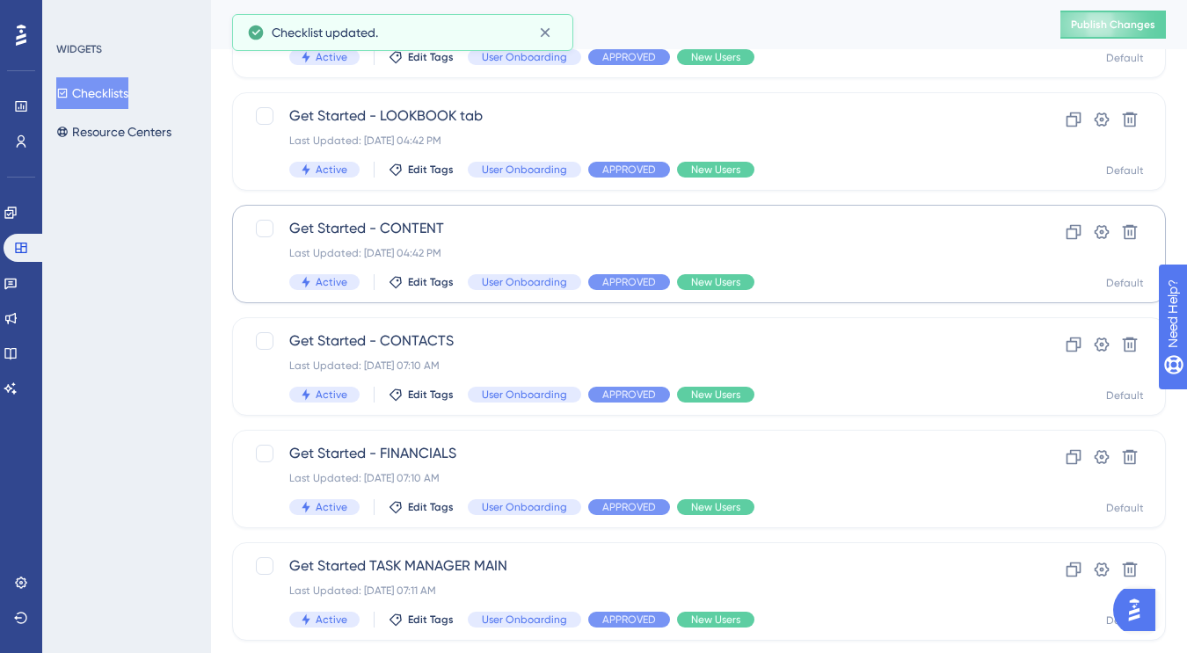
scroll to position [207, 0]
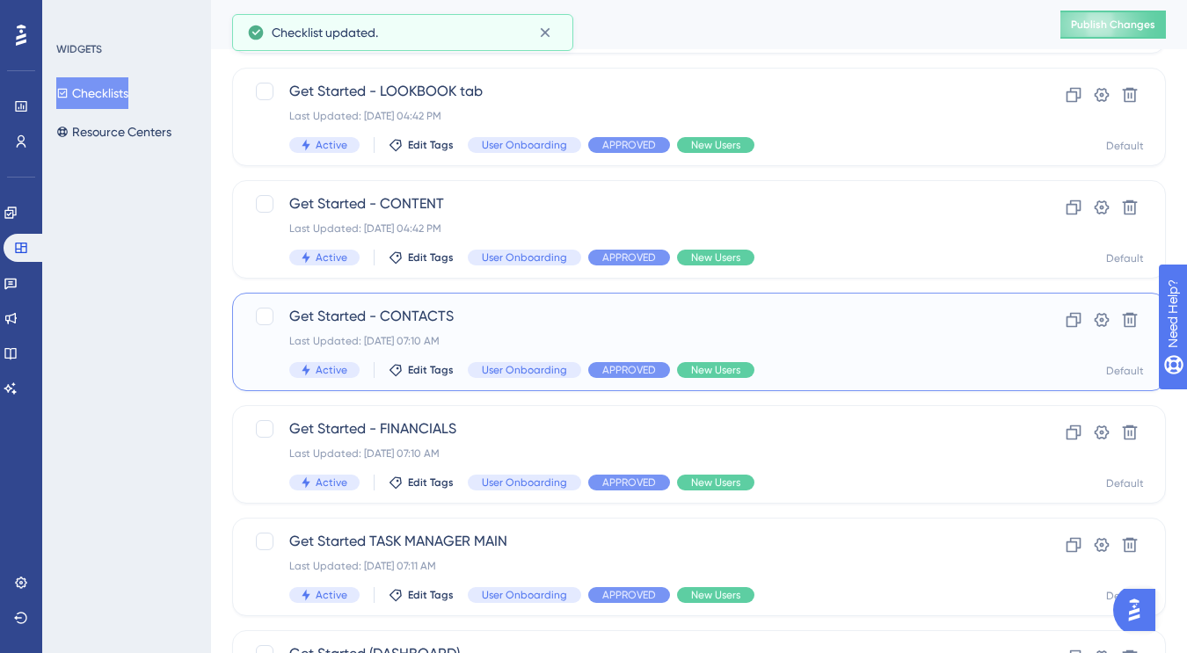
click at [485, 317] on span "Get Started - CONTACTS" at bounding box center [628, 316] width 679 height 21
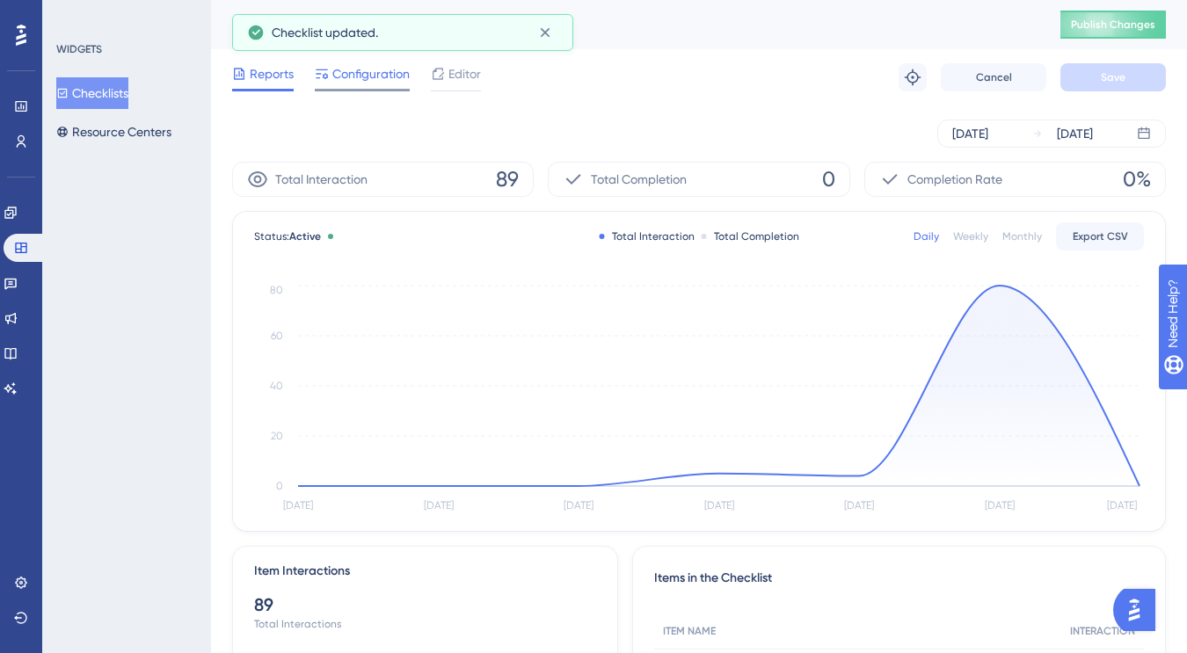
click at [374, 80] on span "Configuration" at bounding box center [370, 73] width 77 height 21
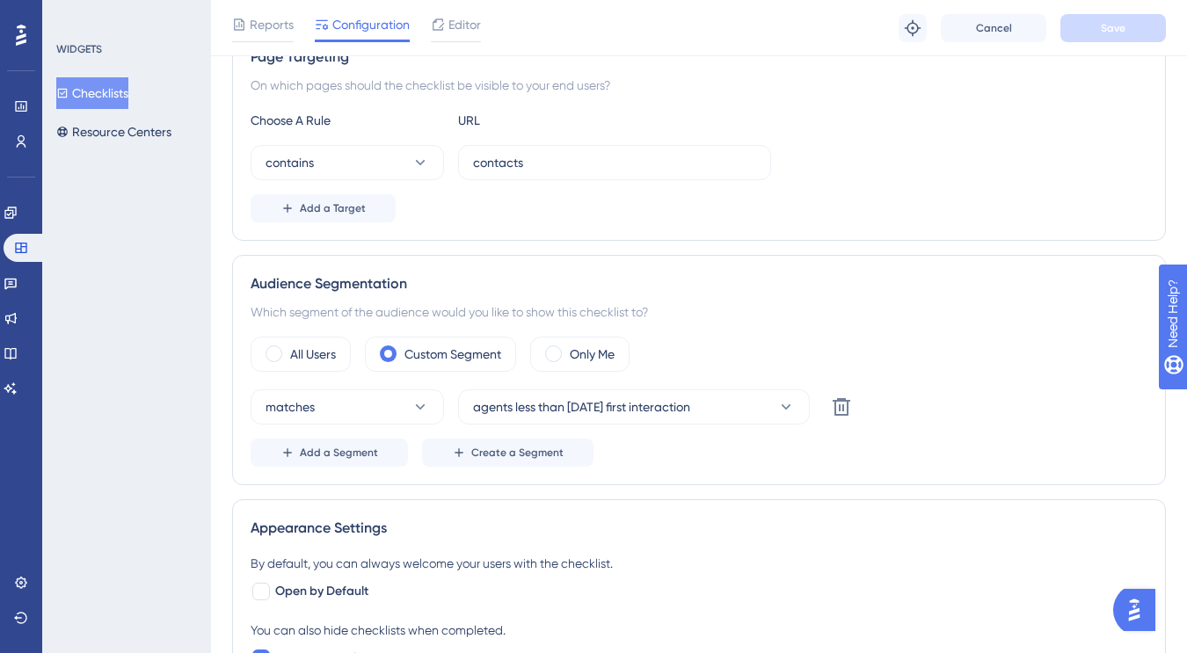
scroll to position [512, 0]
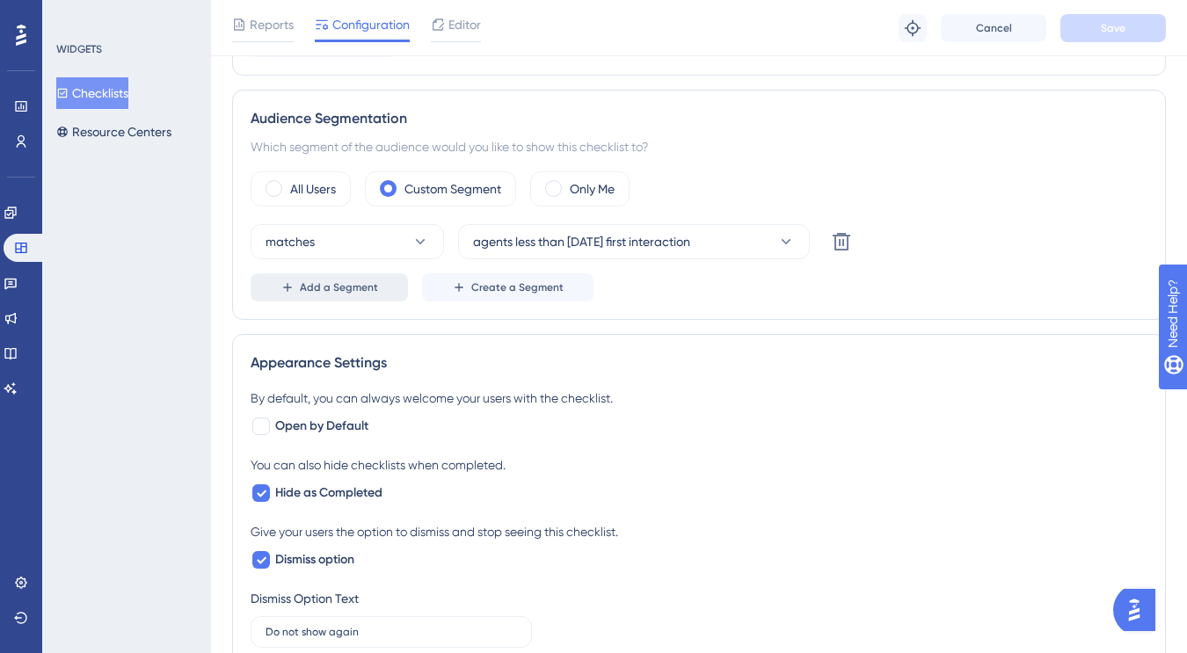
click at [368, 289] on span "Add a Segment" at bounding box center [339, 287] width 78 height 14
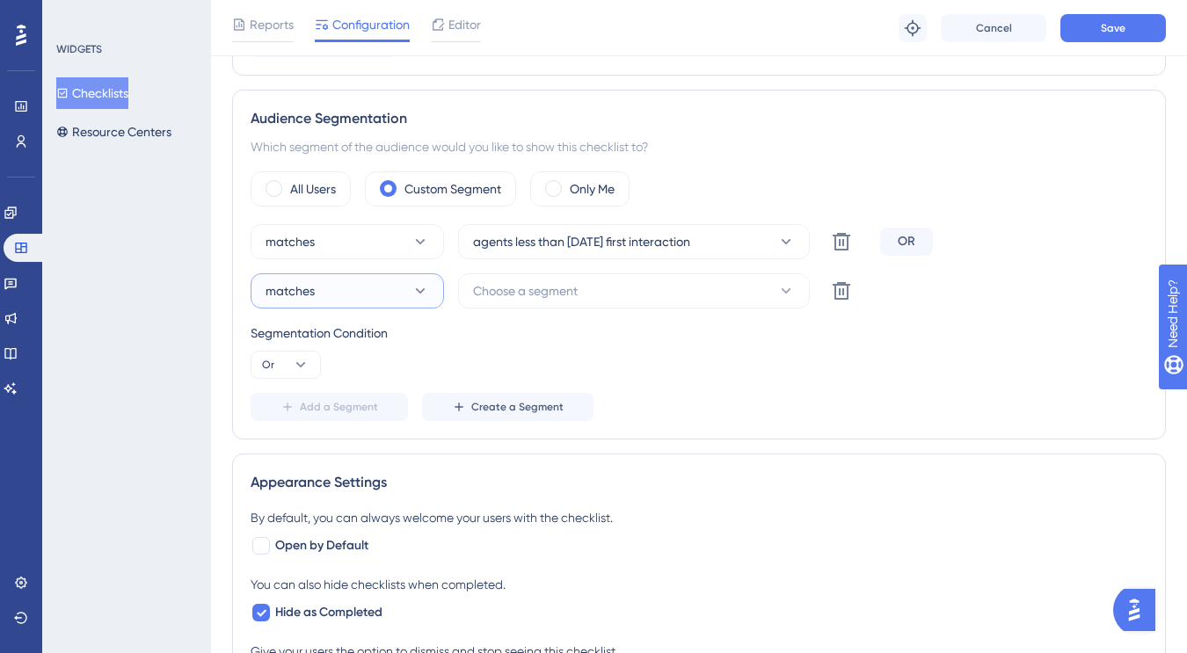
click at [401, 292] on button "matches" at bounding box center [347, 290] width 193 height 35
click at [552, 279] on button "Choose a segment" at bounding box center [634, 290] width 352 height 35
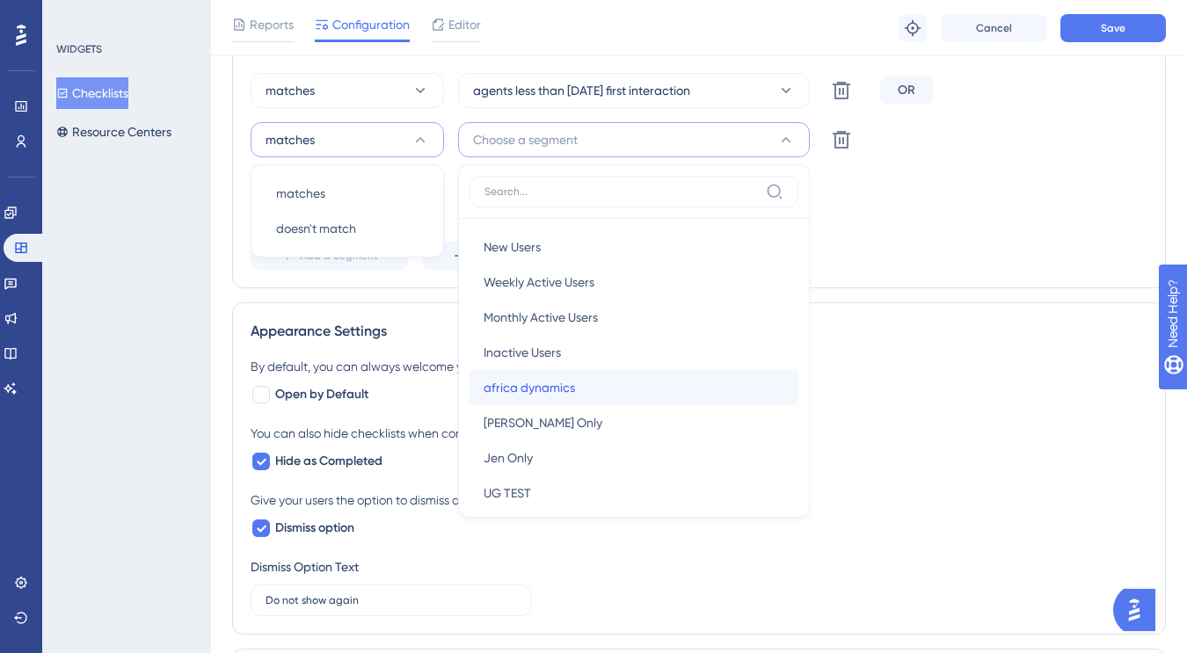
click at [551, 382] on span "africa dynamics" at bounding box center [529, 387] width 91 height 21
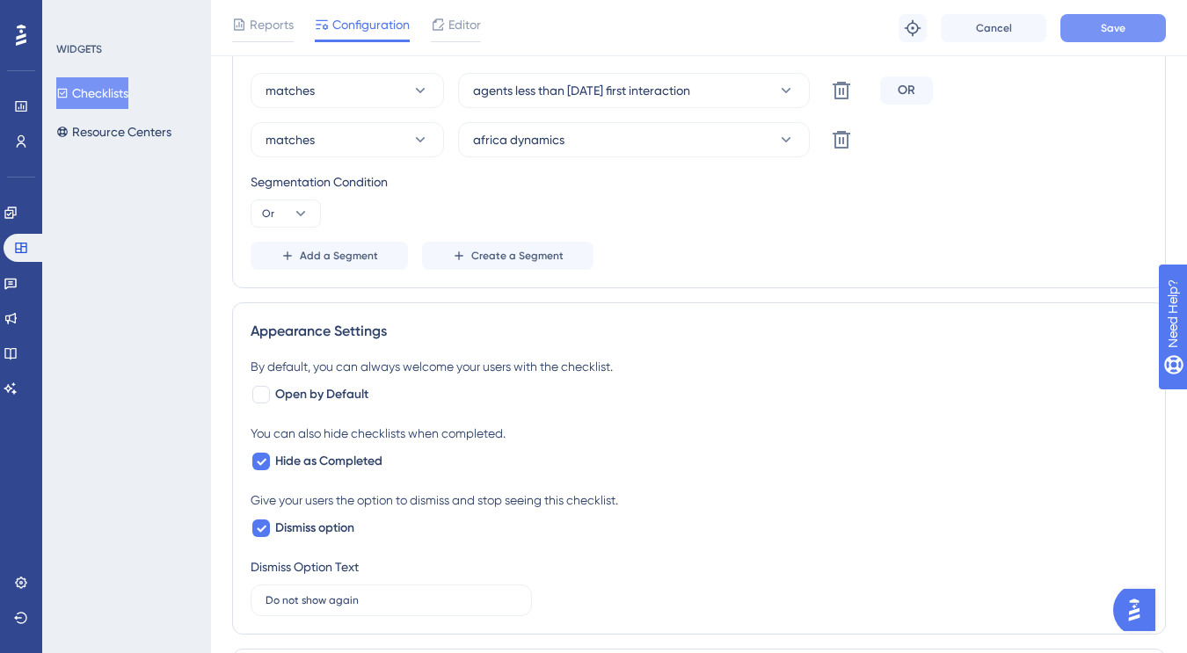
click at [1103, 25] on span "Save" at bounding box center [1113, 28] width 25 height 14
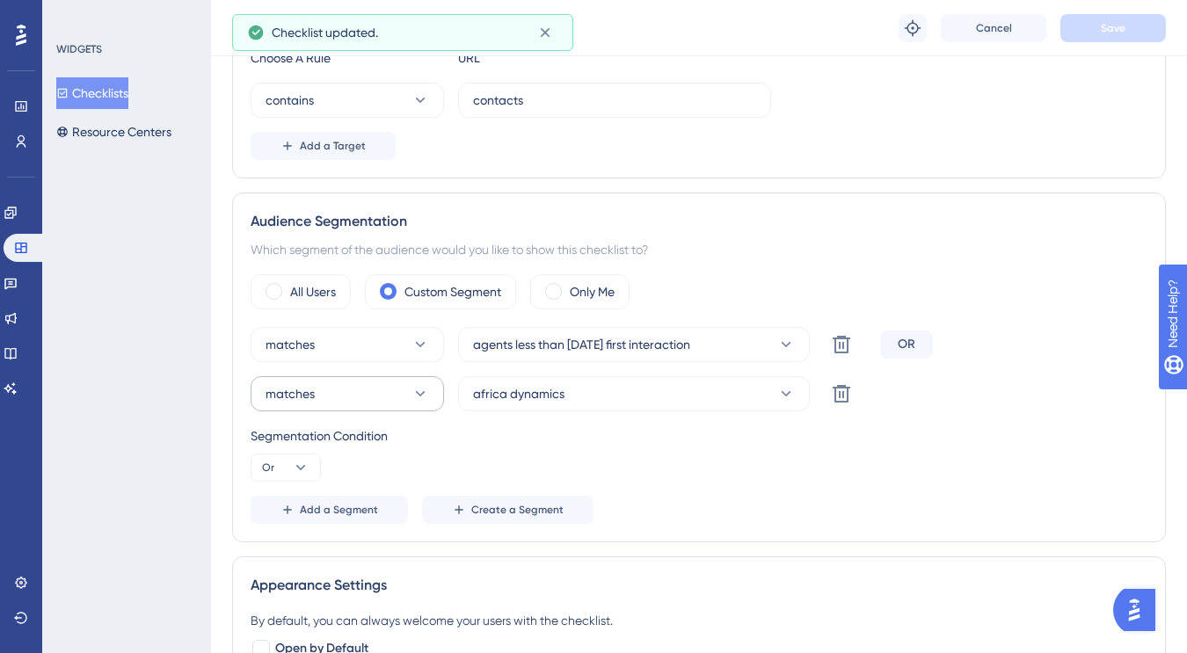
scroll to position [0, 0]
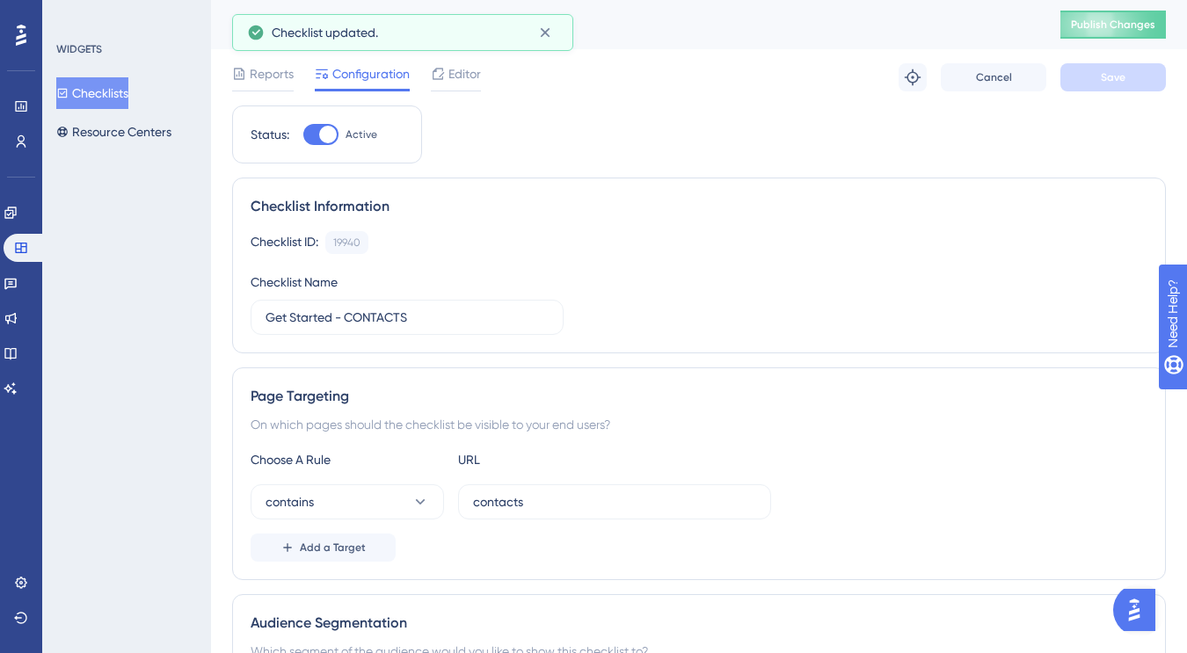
click at [104, 92] on button "Checklists" at bounding box center [92, 93] width 72 height 32
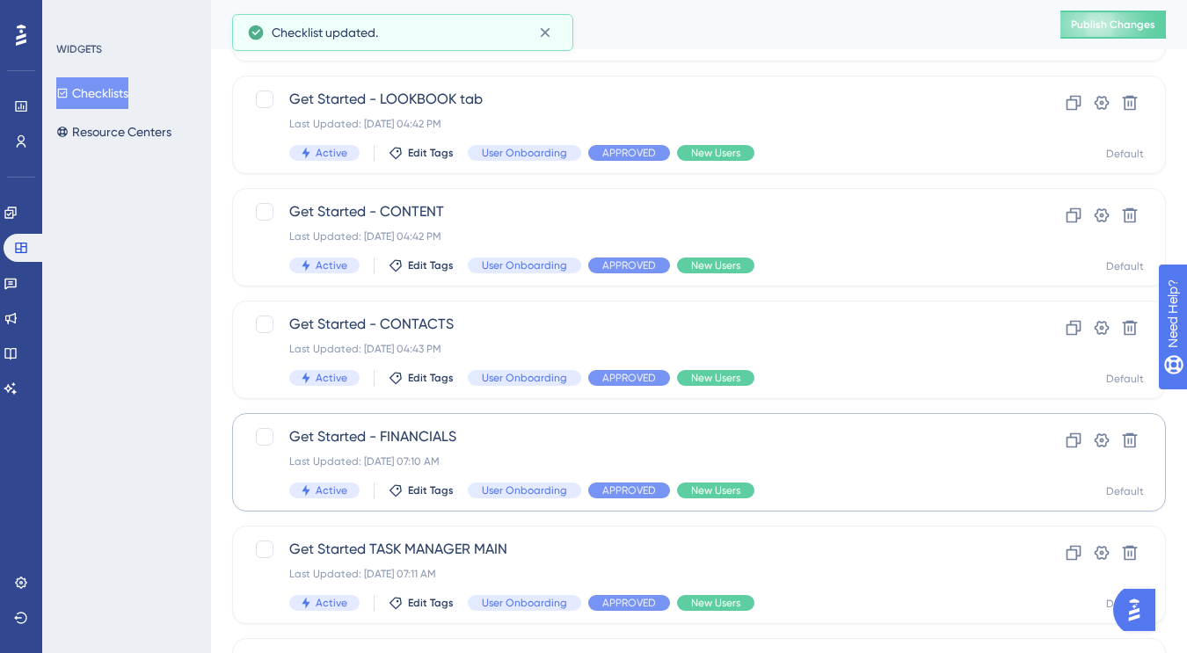
scroll to position [206, 0]
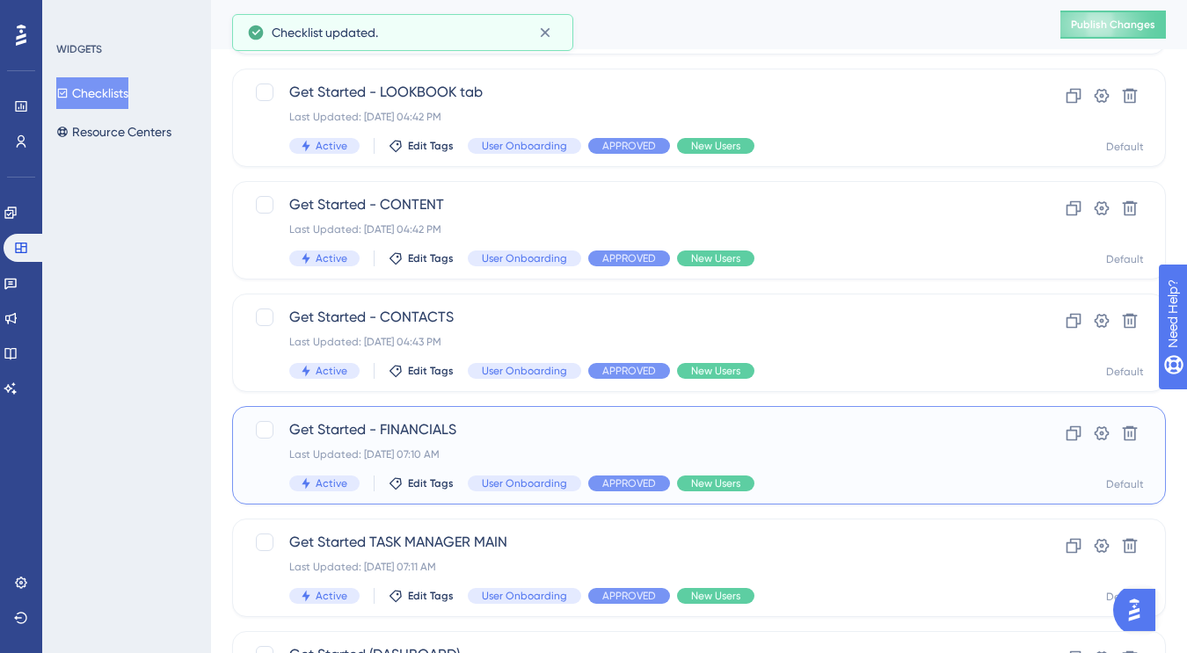
click at [491, 429] on span "Get Started - FINANCIALS" at bounding box center [628, 429] width 679 height 21
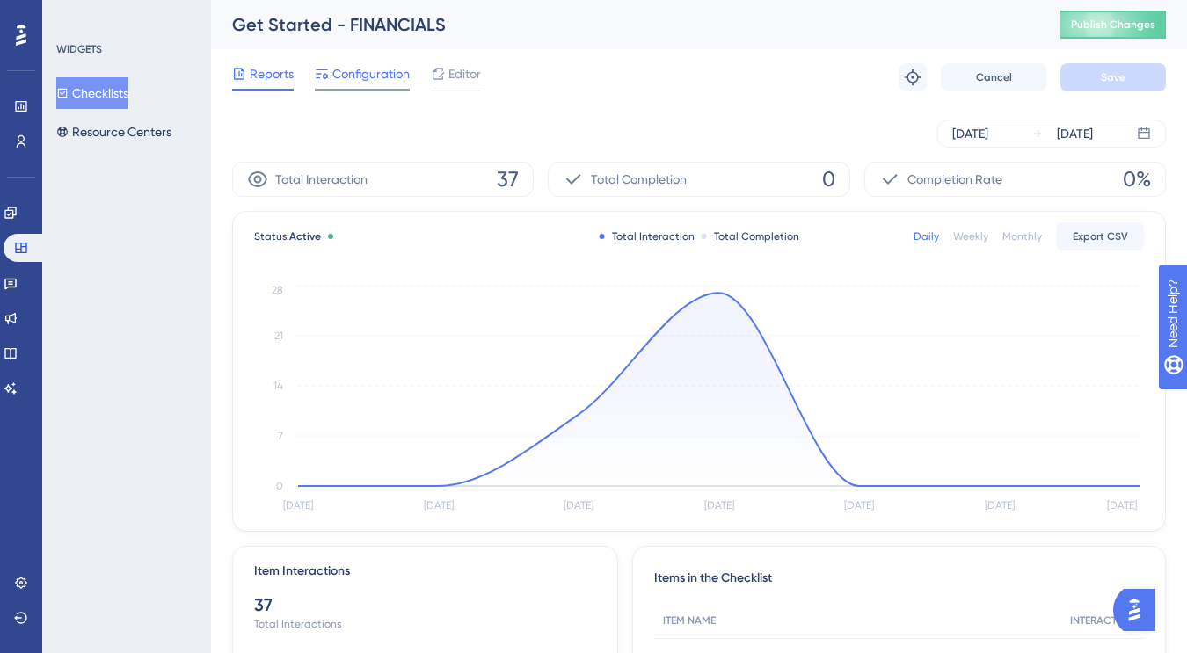
click at [349, 65] on span "Configuration" at bounding box center [370, 73] width 77 height 21
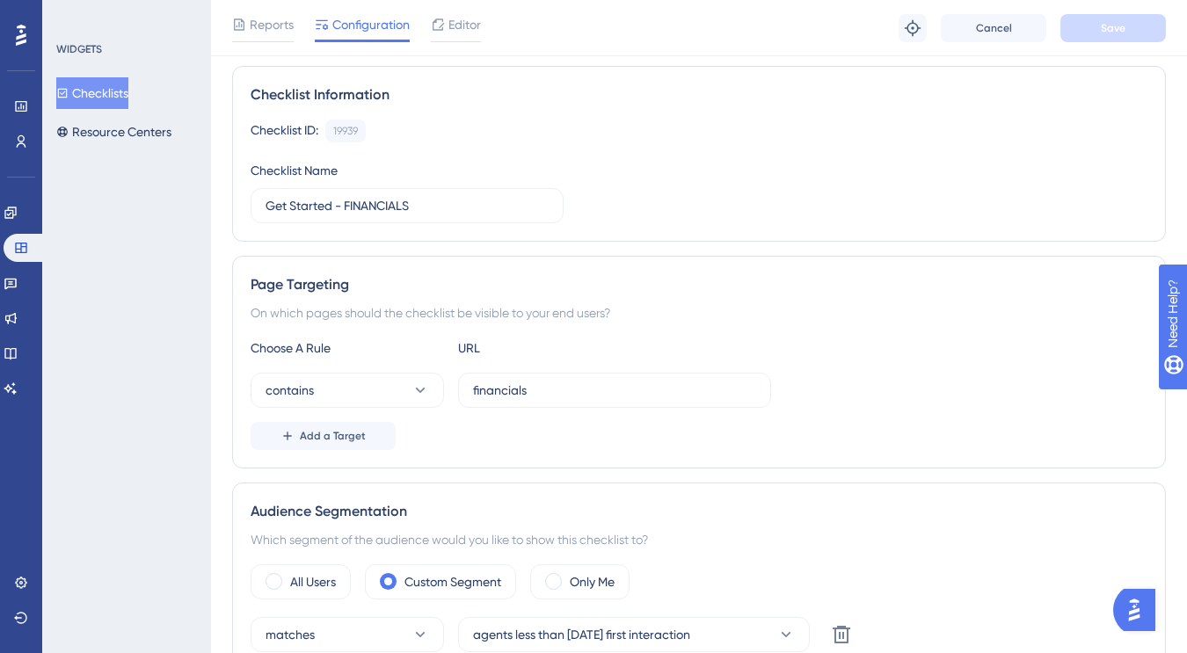
scroll to position [330, 0]
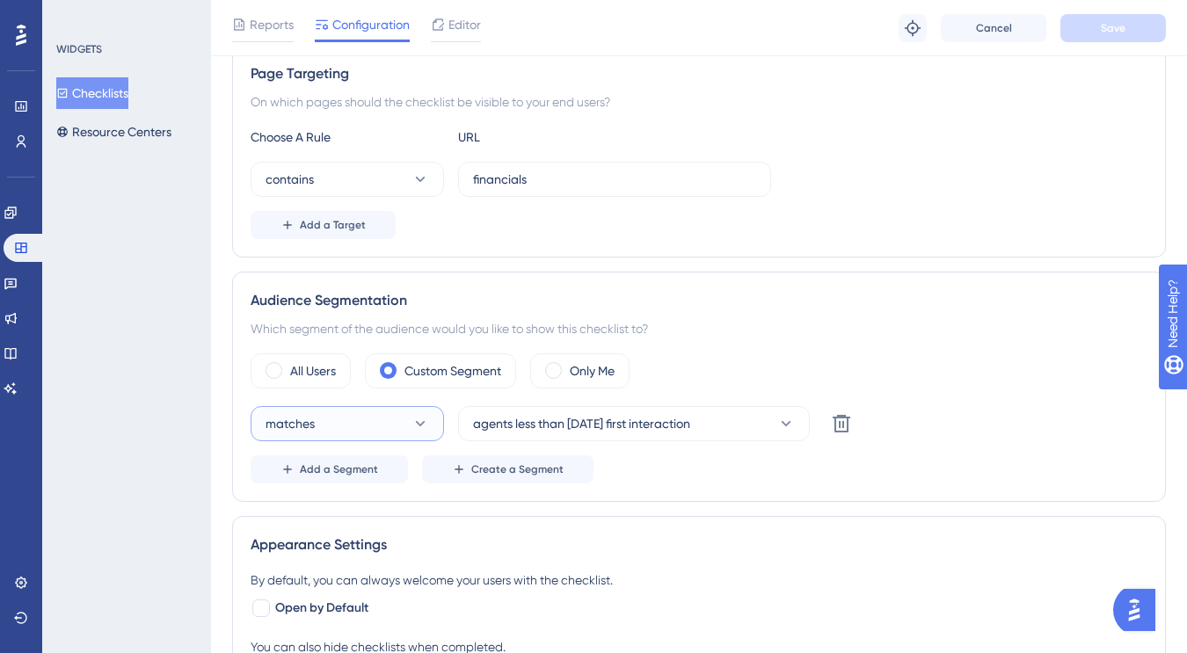
click at [348, 426] on button "matches" at bounding box center [347, 423] width 193 height 35
click at [349, 426] on button "matches" at bounding box center [347, 423] width 193 height 35
click at [339, 477] on button "Add a Segment" at bounding box center [329, 469] width 157 height 28
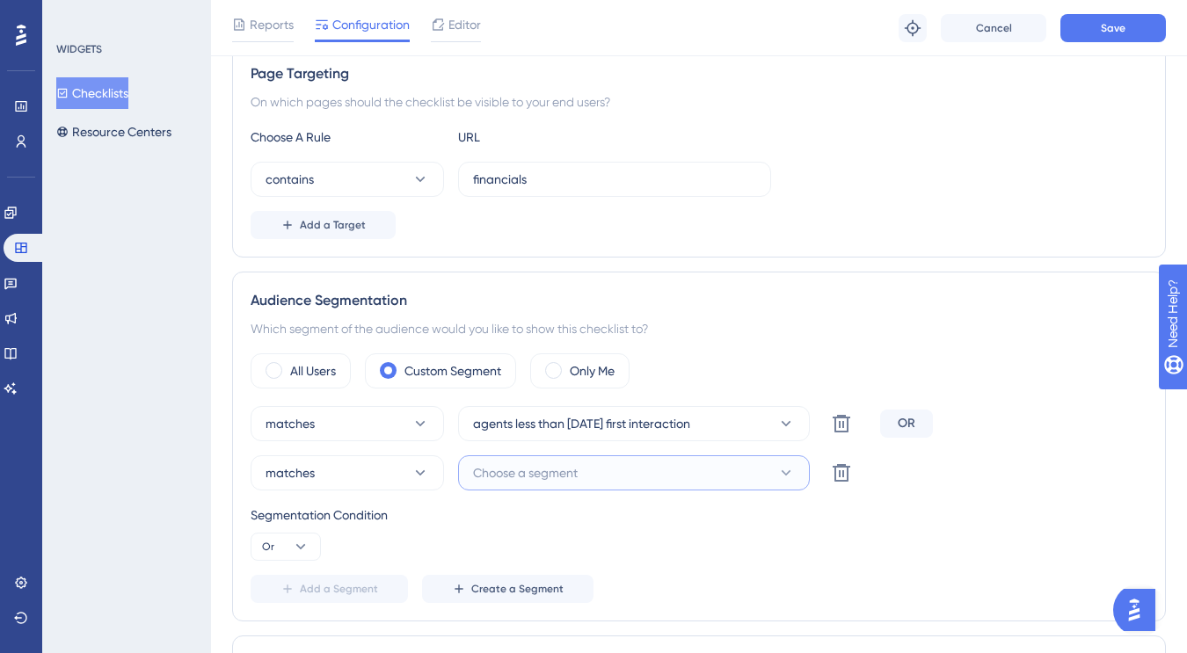
click at [541, 462] on button "Choose a segment" at bounding box center [634, 472] width 352 height 35
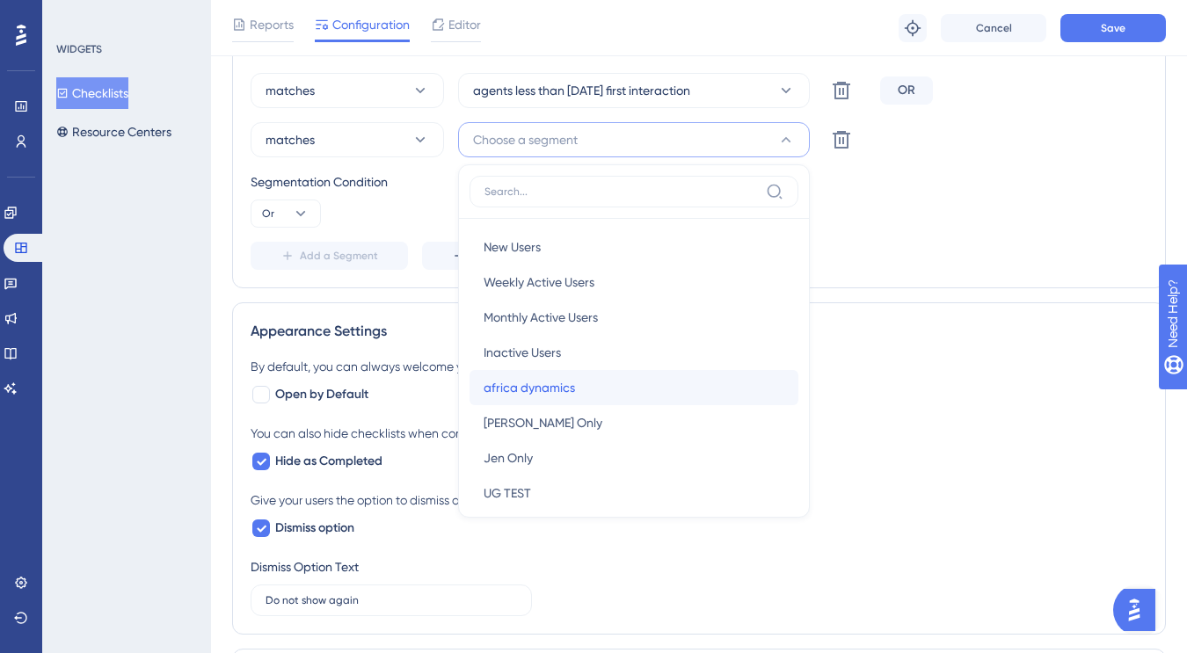
click at [572, 386] on span "africa dynamics" at bounding box center [529, 387] width 91 height 21
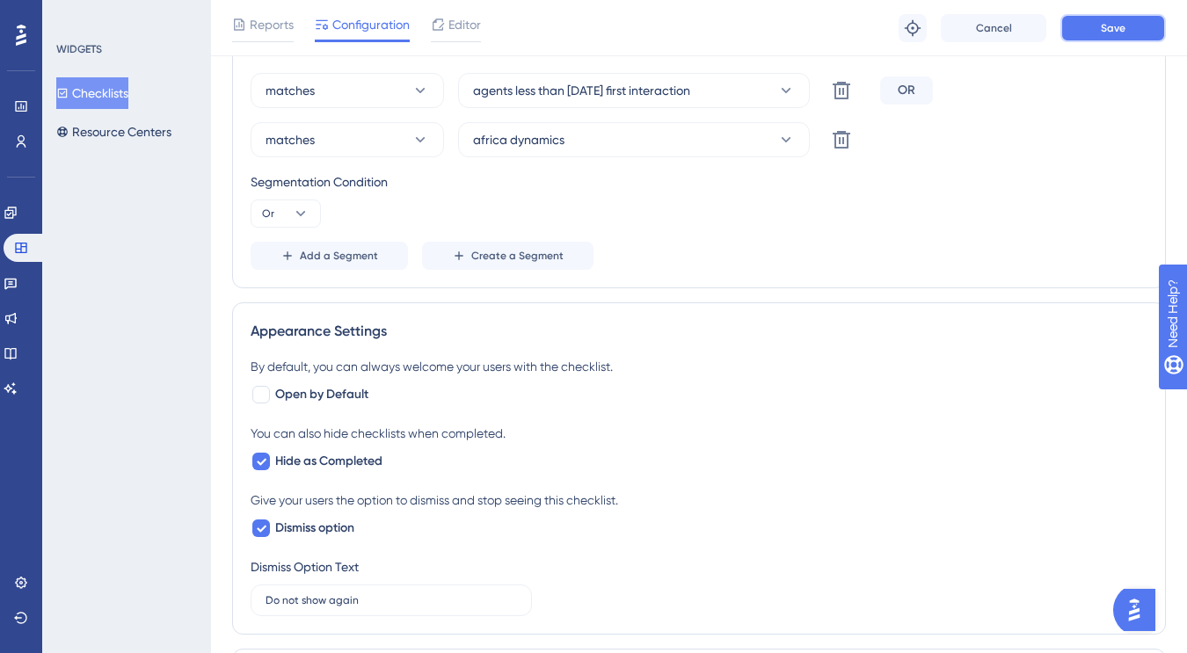
click at [1097, 36] on button "Save" at bounding box center [1113, 28] width 106 height 28
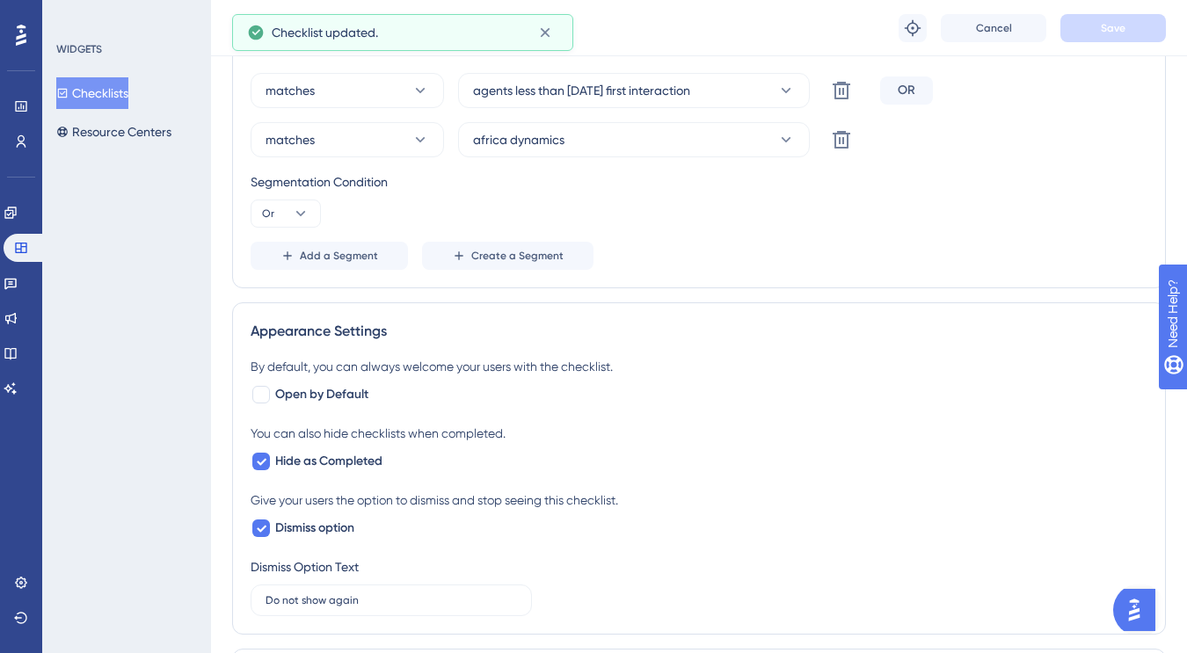
click at [106, 95] on button "Checklists" at bounding box center [92, 93] width 72 height 32
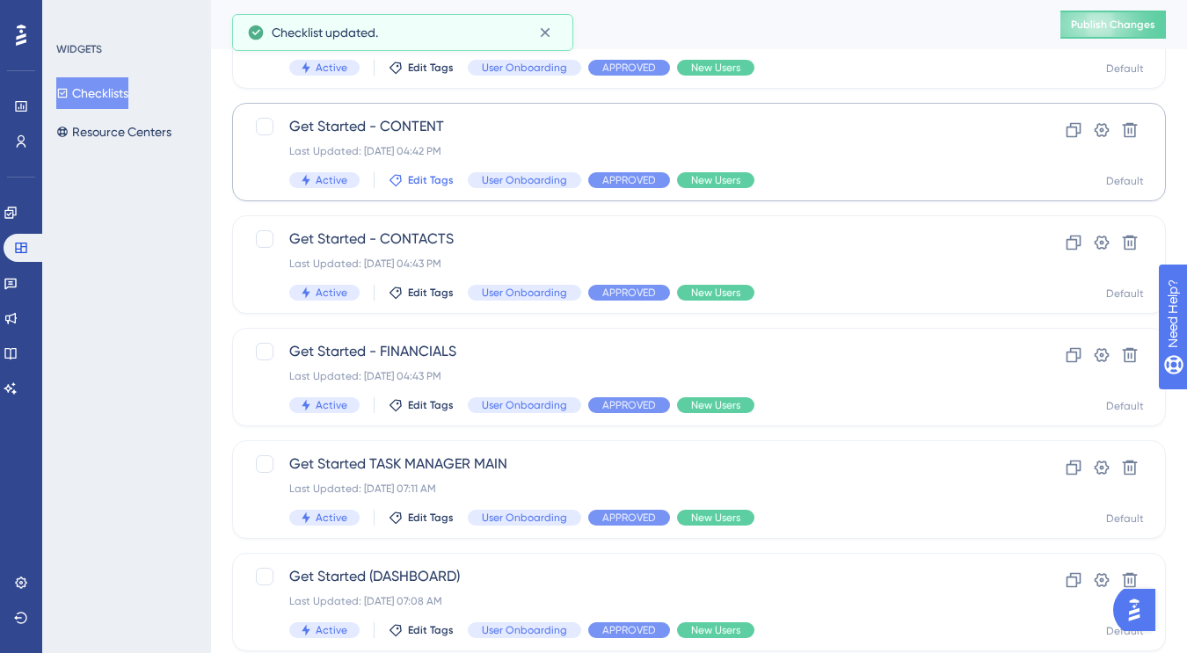
scroll to position [309, 0]
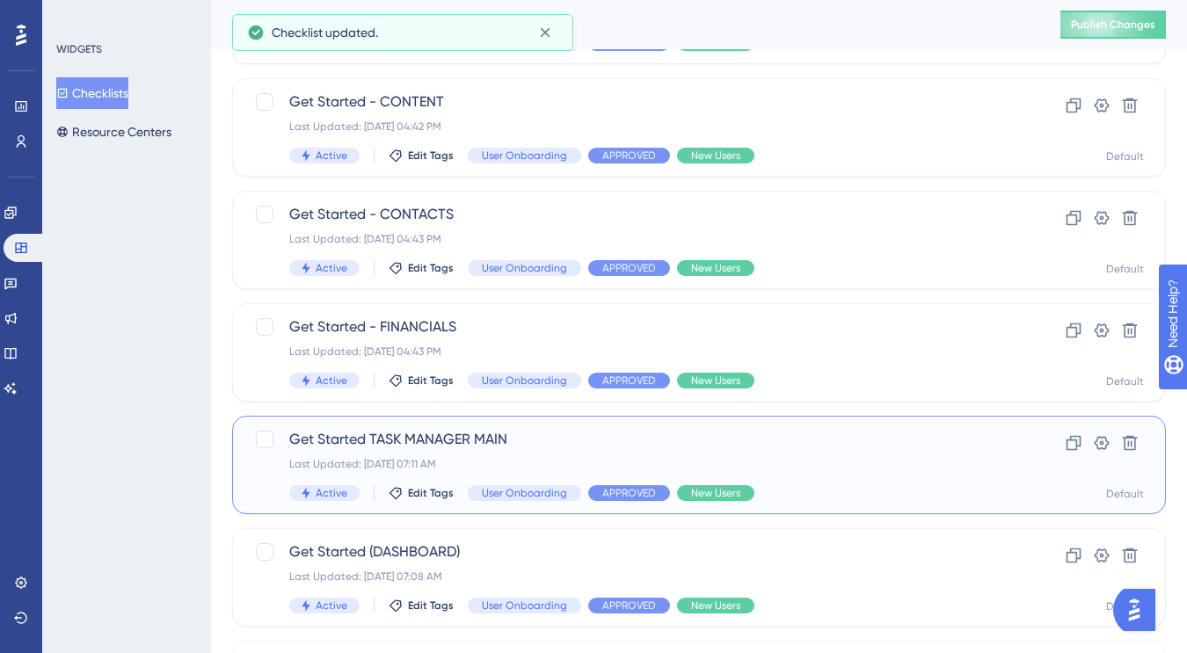
click at [505, 449] on span "Get Started TASK MANAGER MAIN" at bounding box center [628, 439] width 679 height 21
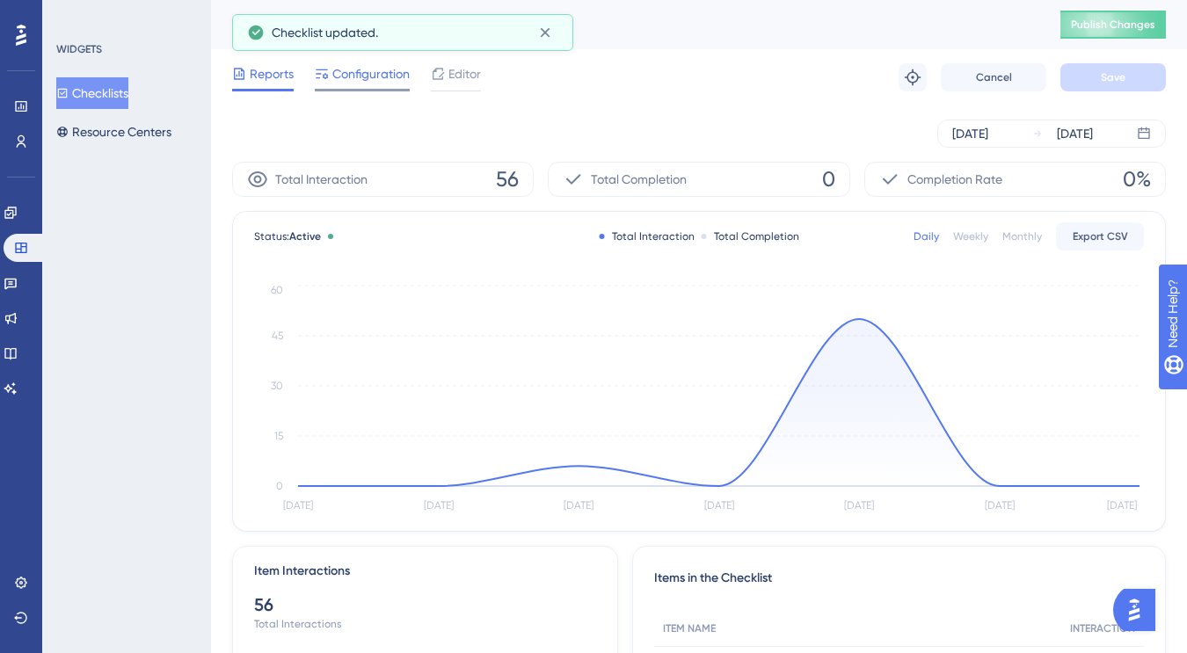
click at [345, 80] on span "Configuration" at bounding box center [370, 73] width 77 height 21
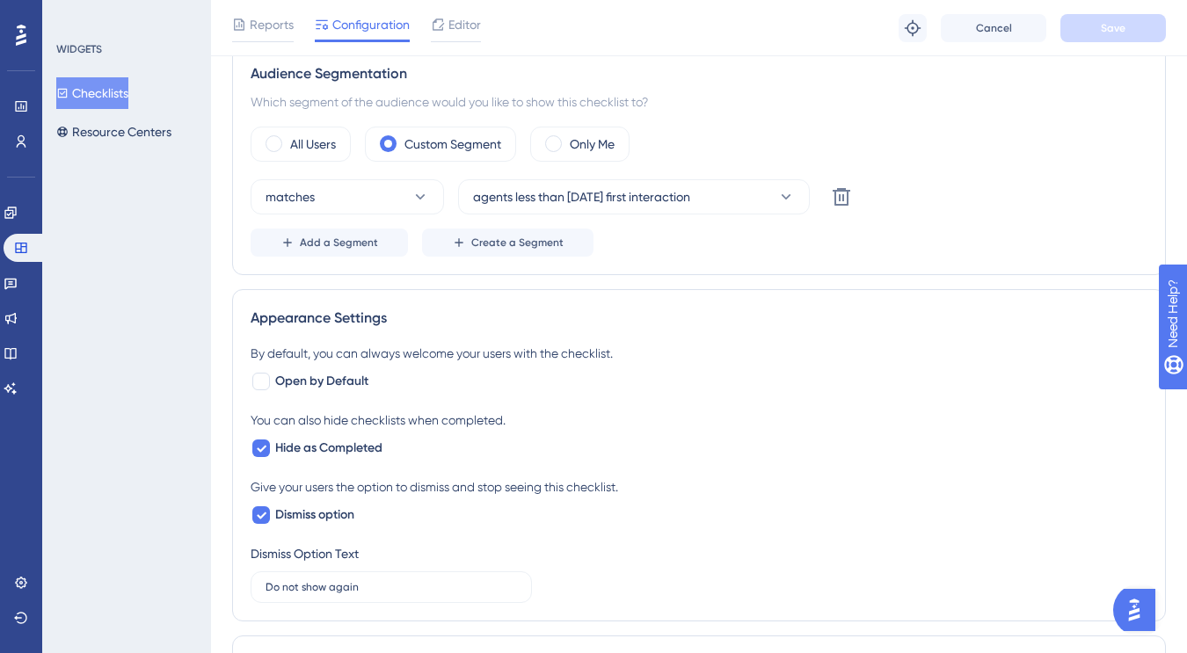
scroll to position [559, 0]
click at [345, 251] on button "Add a Segment" at bounding box center [329, 240] width 157 height 28
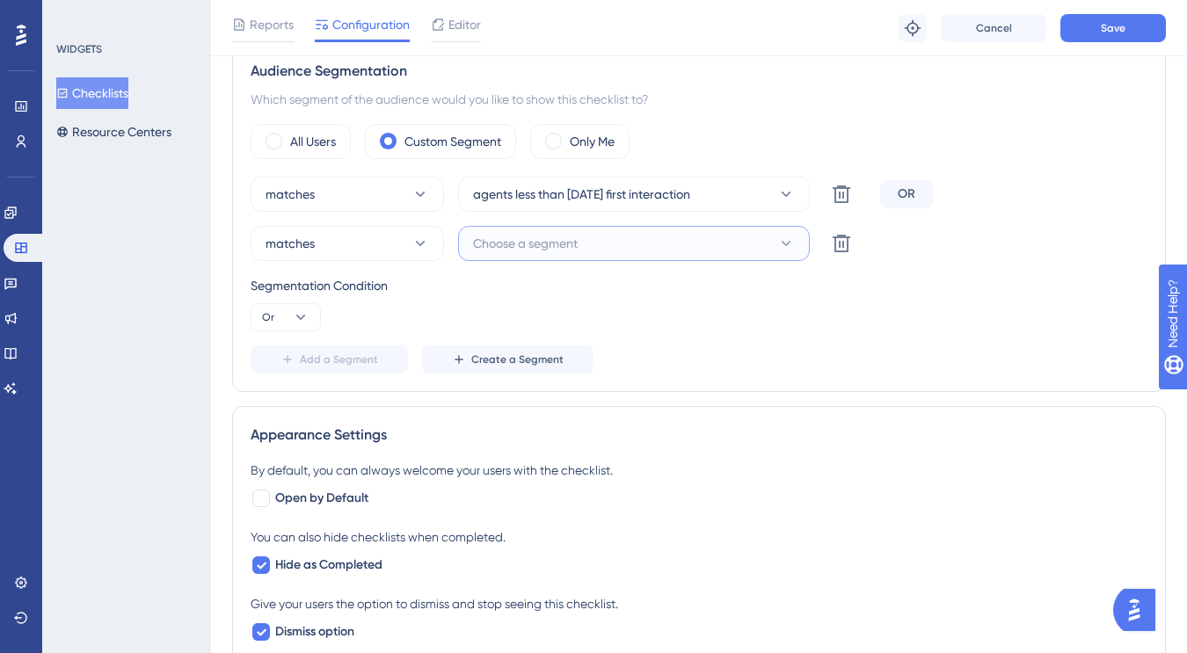
click at [564, 244] on span "Choose a segment" at bounding box center [525, 243] width 105 height 21
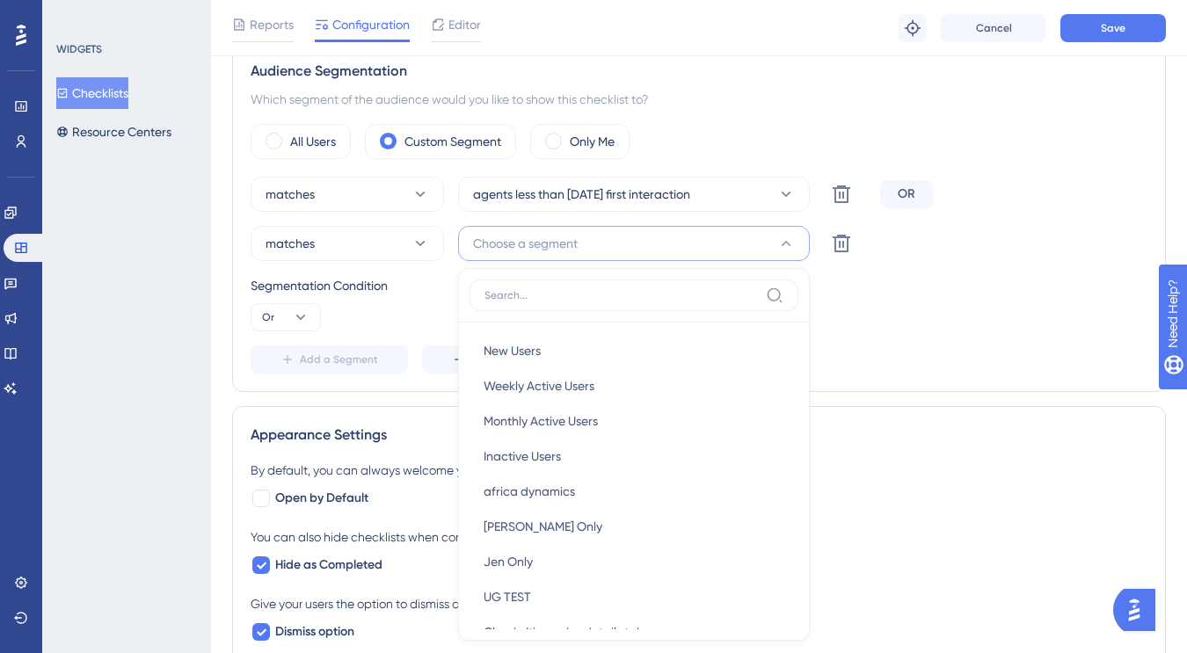
scroll to position [684, 0]
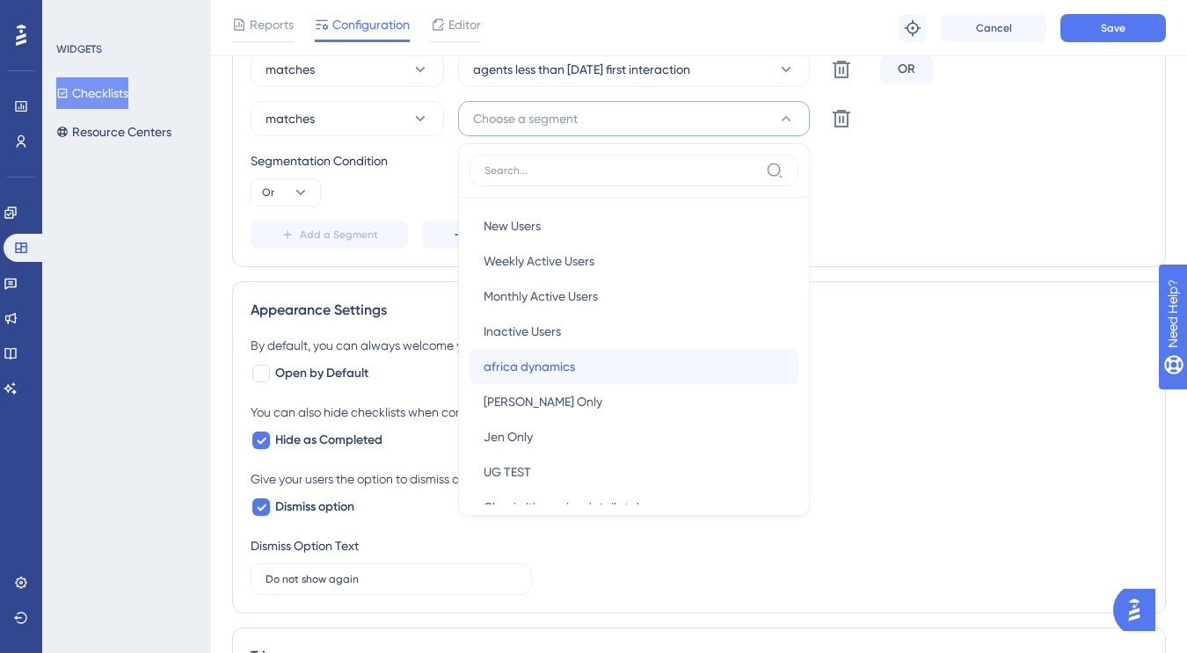
click at [568, 360] on span "africa dynamics" at bounding box center [529, 366] width 91 height 21
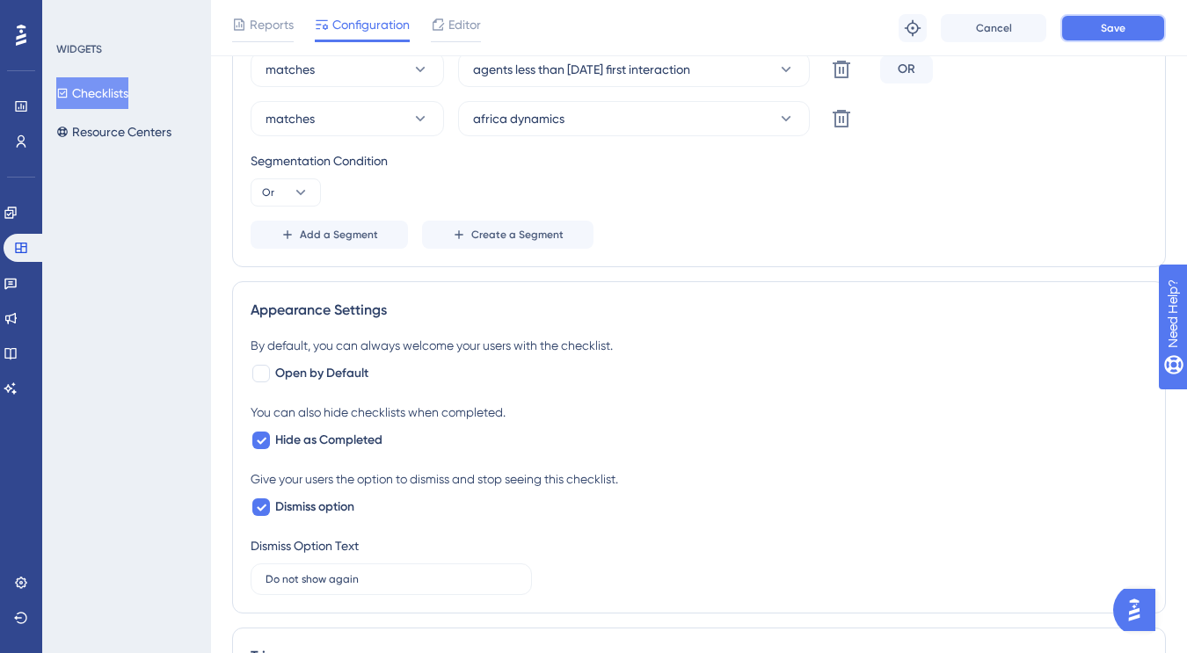
click at [1108, 37] on button "Save" at bounding box center [1113, 28] width 106 height 28
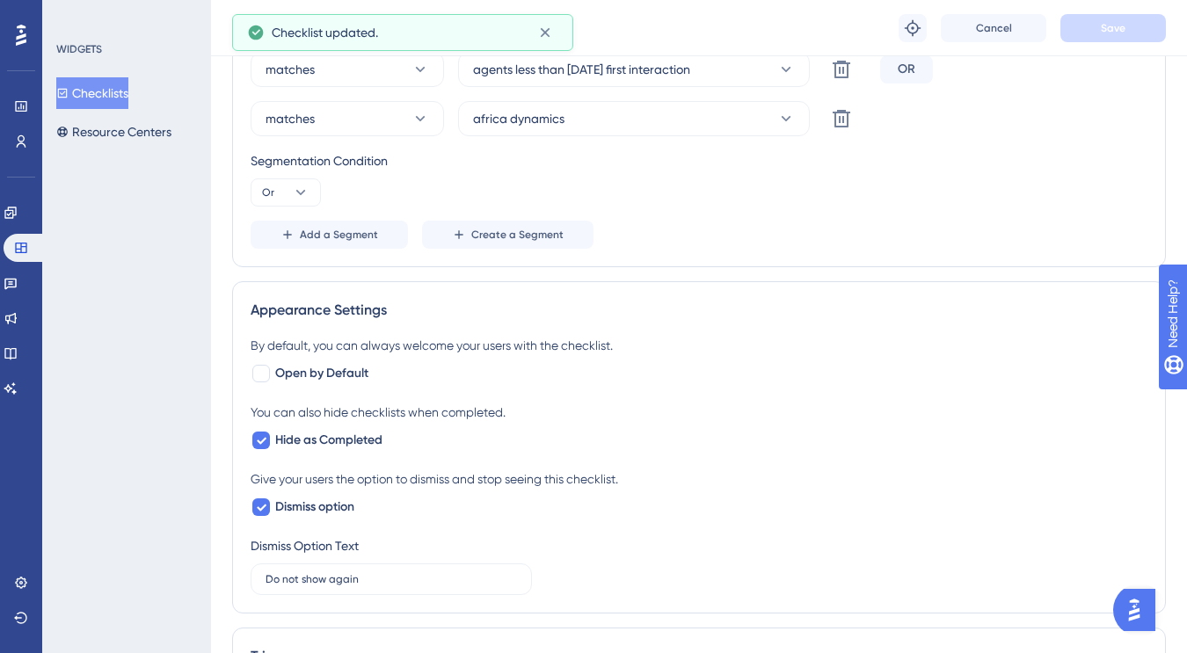
click at [92, 109] on div "Checklists Resource Centers" at bounding box center [127, 112] width 142 height 70
click at [113, 92] on button "Checklists" at bounding box center [92, 93] width 72 height 32
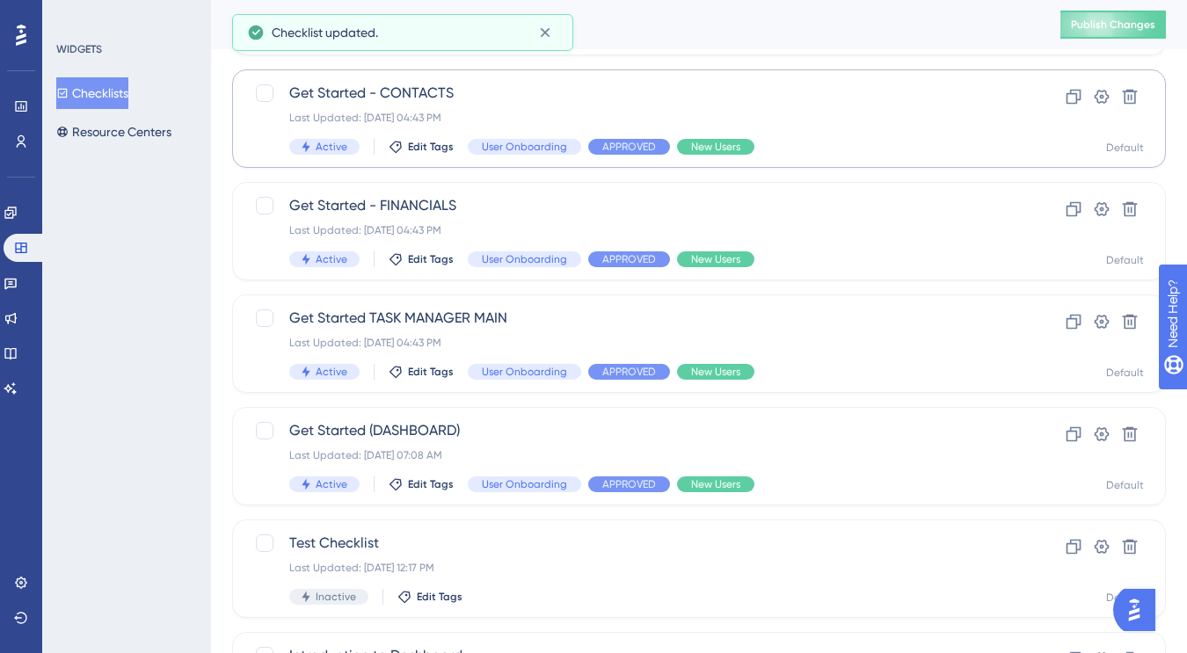
scroll to position [433, 0]
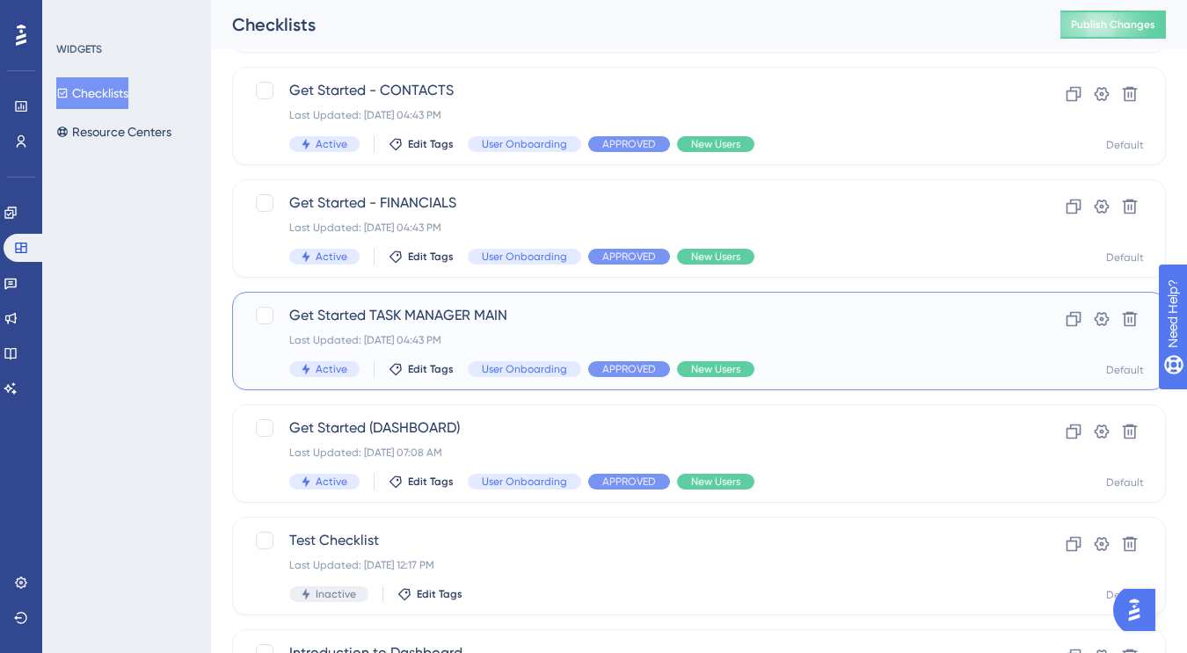
click at [529, 320] on span "Get Started TASK MANAGER MAIN" at bounding box center [628, 315] width 679 height 21
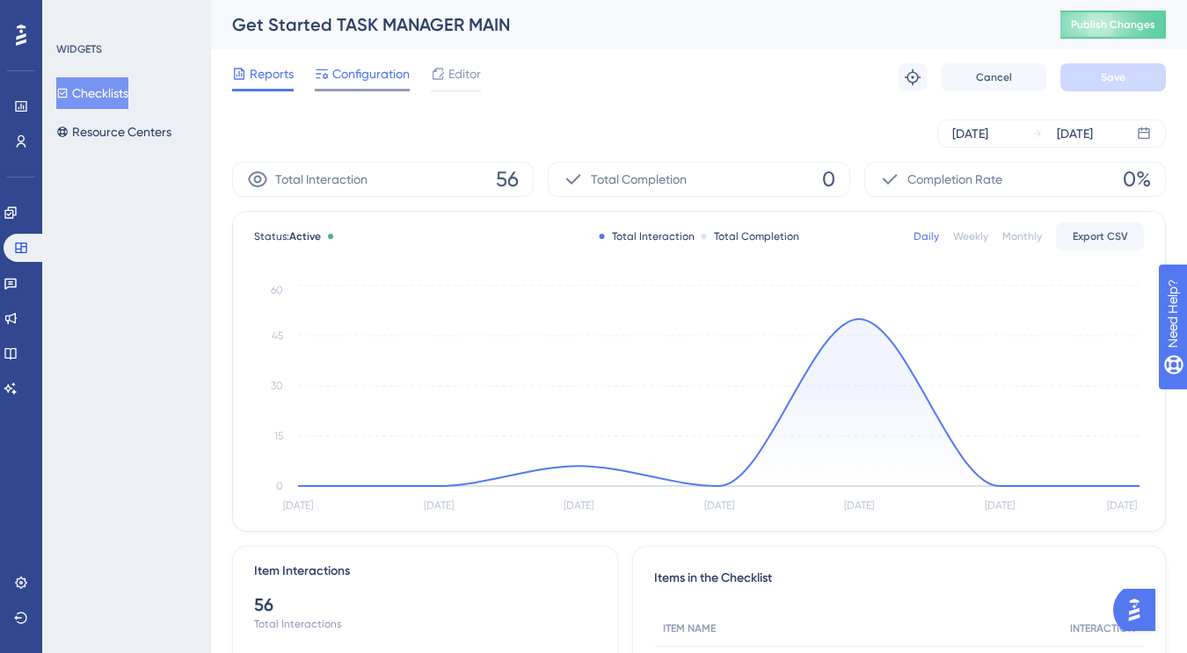
click at [376, 76] on span "Configuration" at bounding box center [370, 73] width 77 height 21
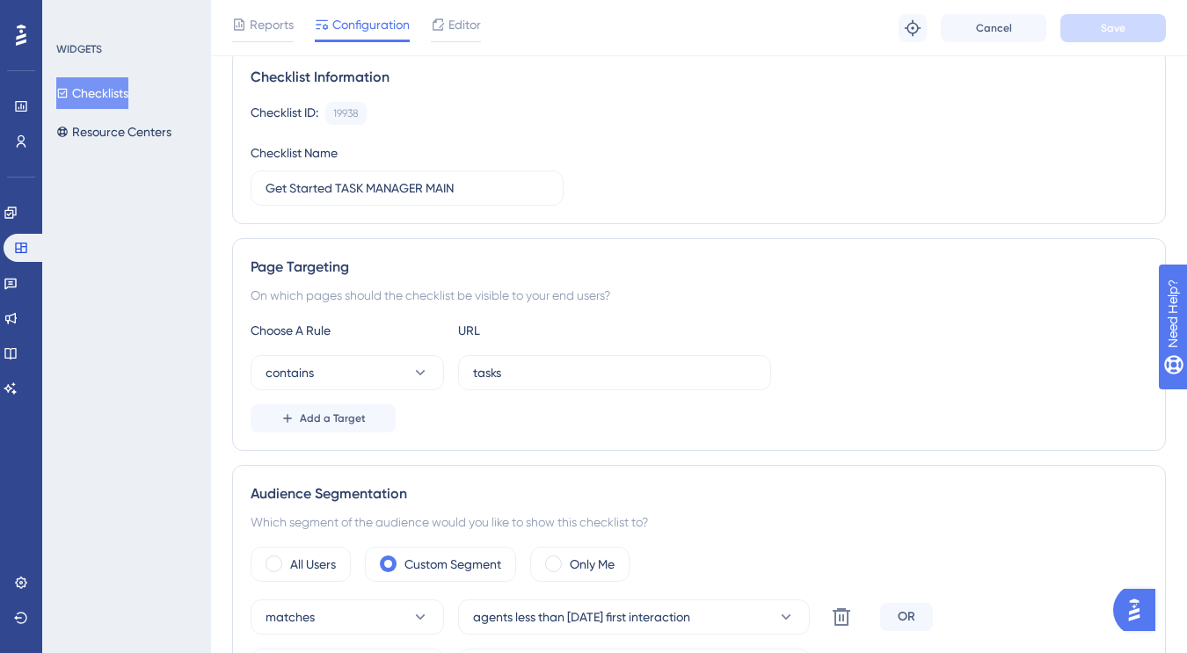
scroll to position [367, 0]
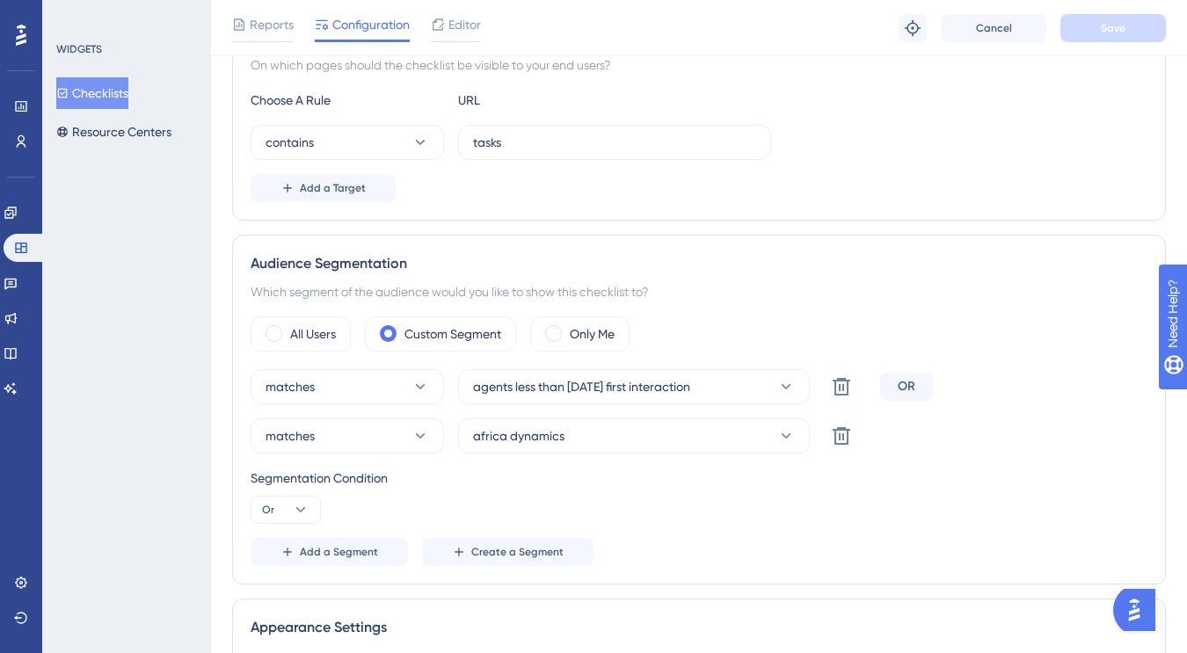
click at [108, 91] on button "Checklists" at bounding box center [92, 93] width 72 height 32
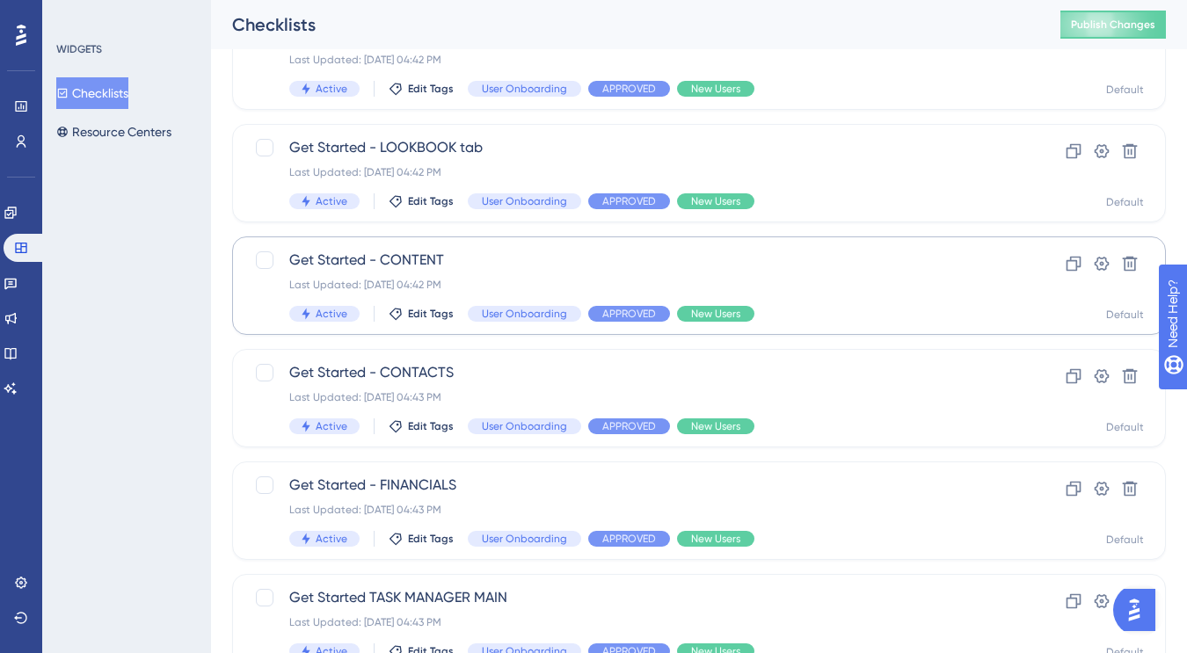
scroll to position [371, 0]
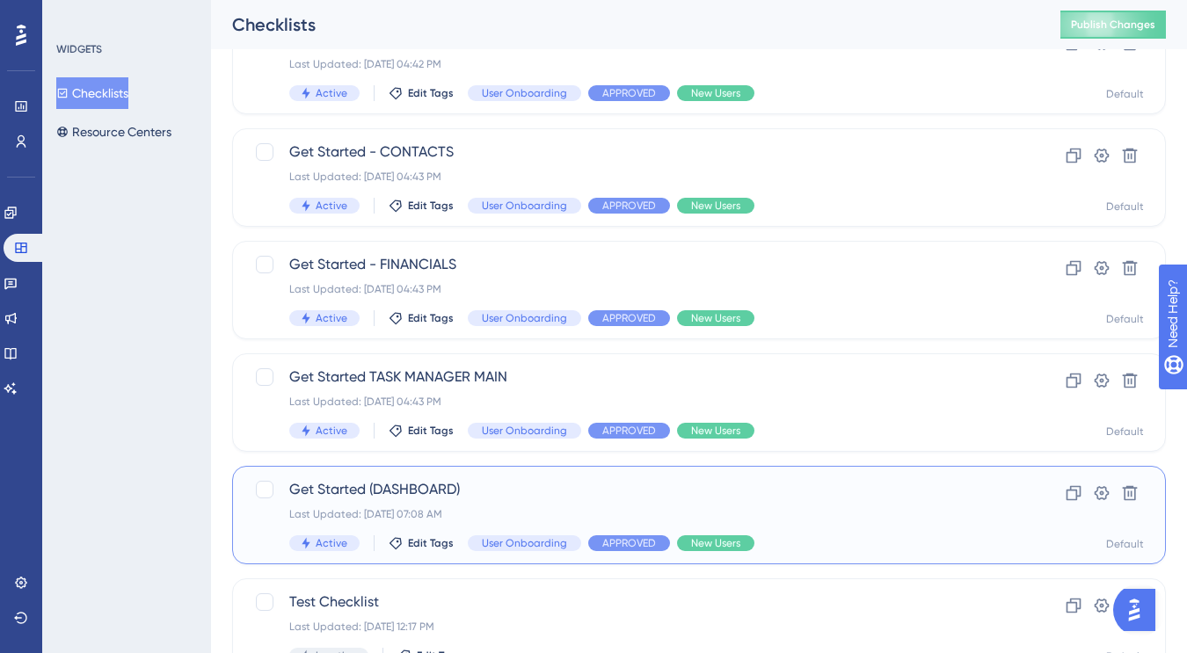
click at [528, 493] on span "Get Started (DASHBOARD)" at bounding box center [628, 489] width 679 height 21
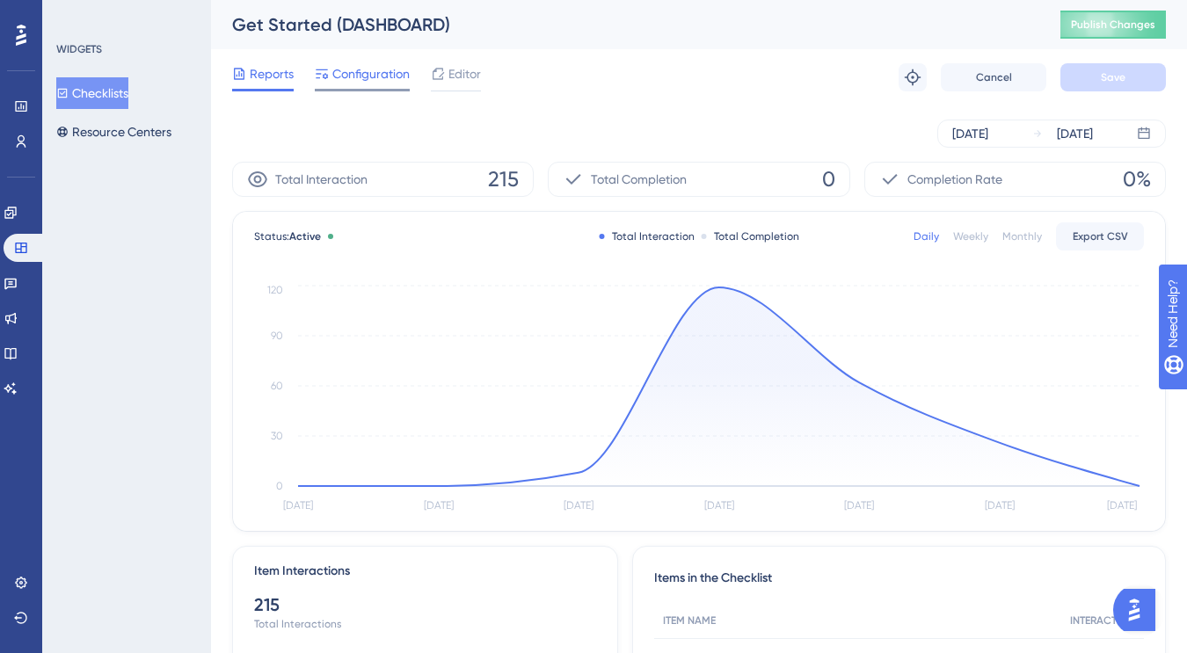
click at [360, 70] on span "Configuration" at bounding box center [370, 73] width 77 height 21
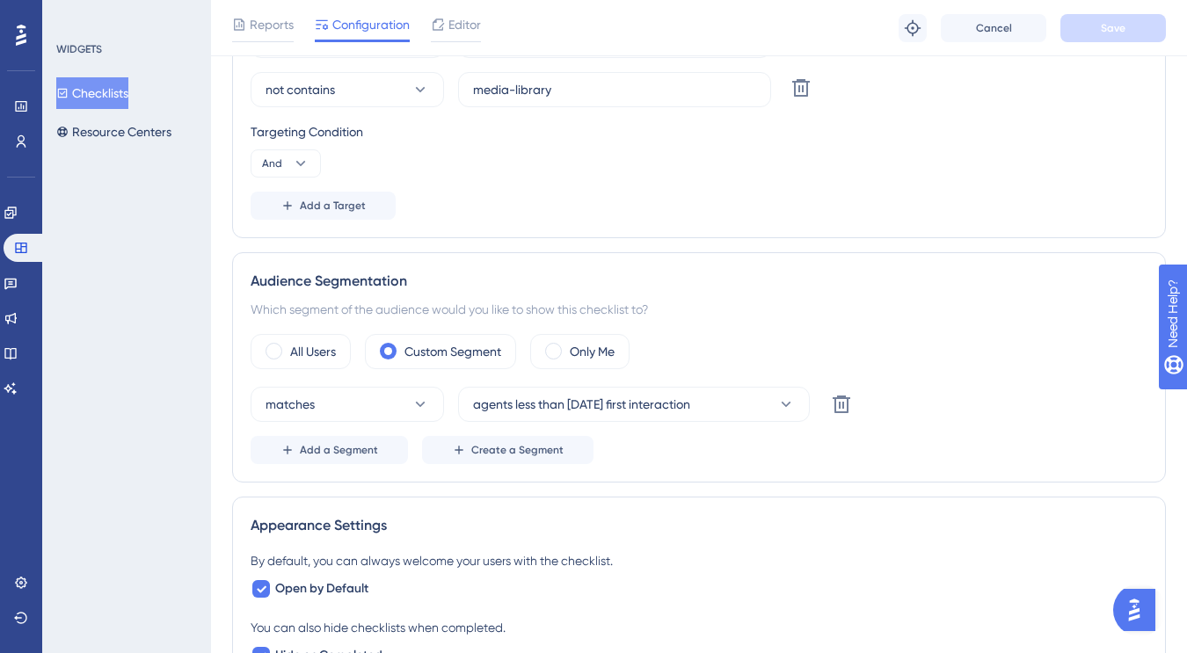
scroll to position [608, 0]
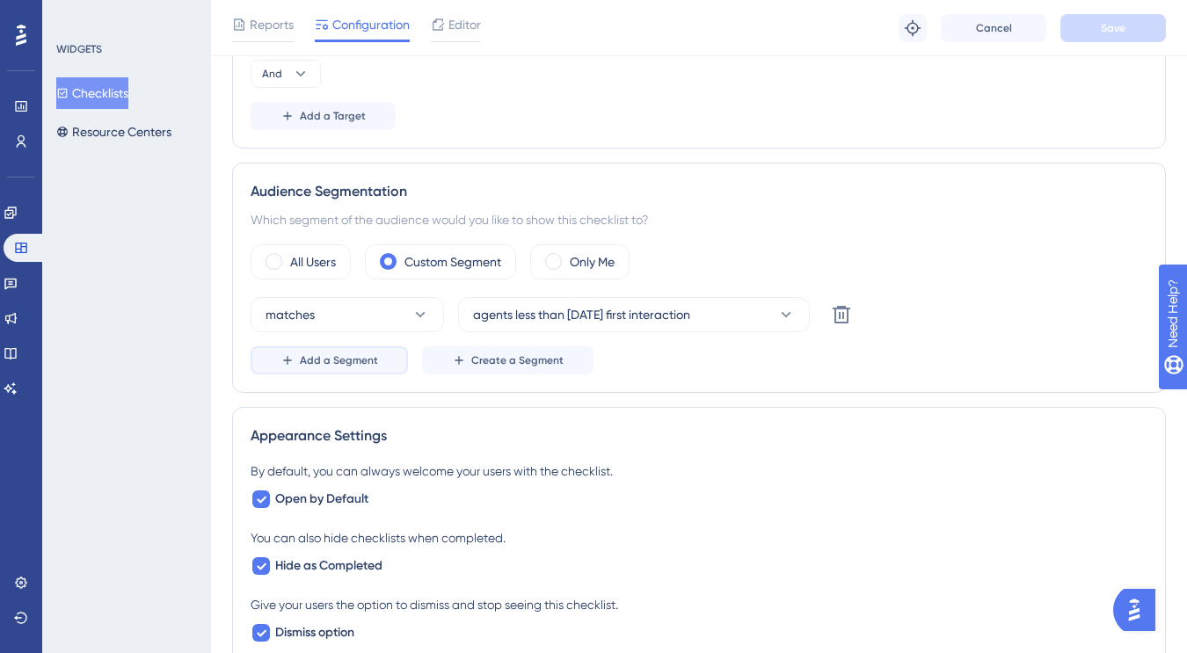
click at [365, 368] on button "Add a Segment" at bounding box center [329, 360] width 157 height 28
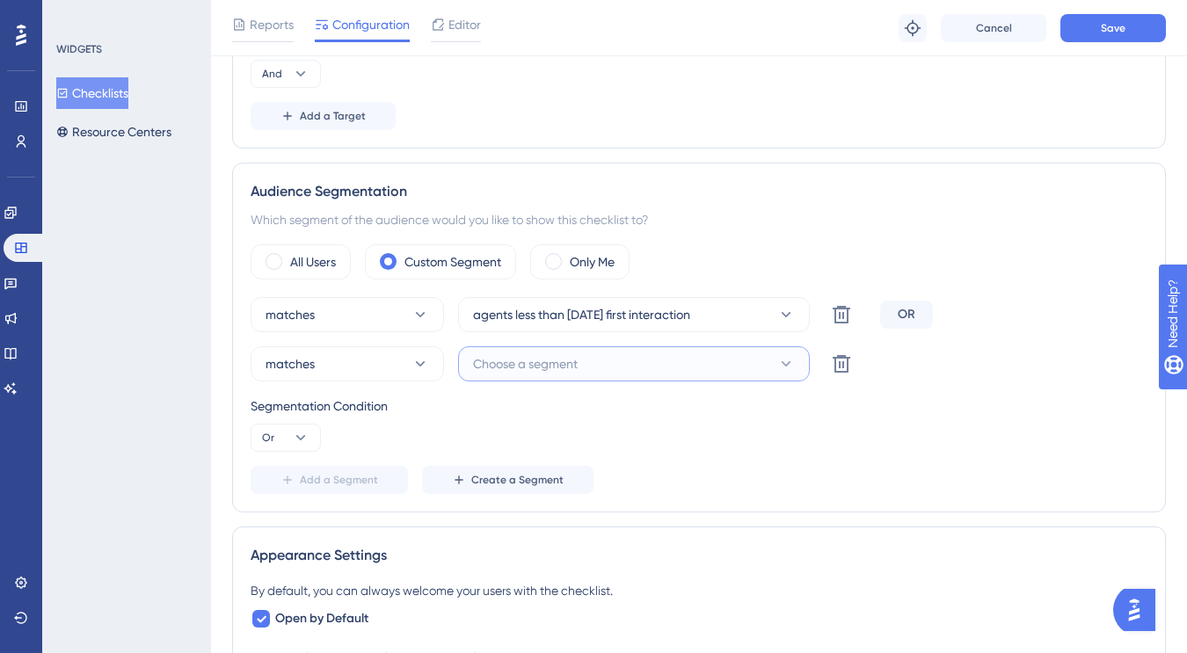
click at [552, 368] on span "Choose a segment" at bounding box center [525, 363] width 105 height 21
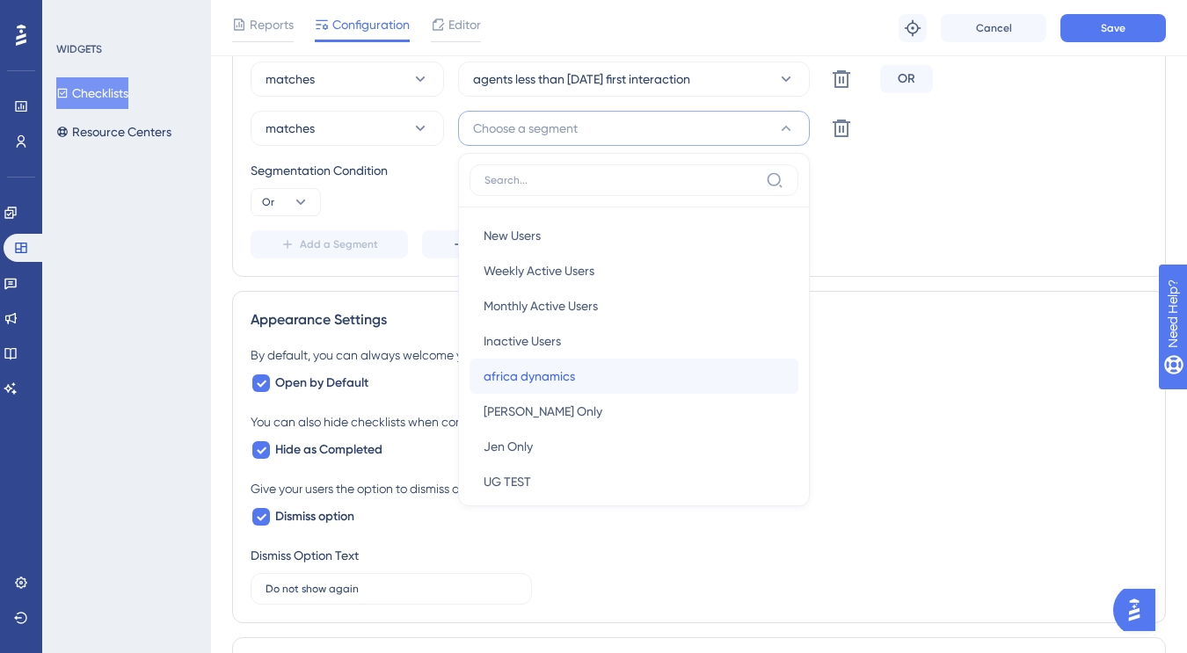
click at [557, 371] on span "africa dynamics" at bounding box center [529, 376] width 91 height 21
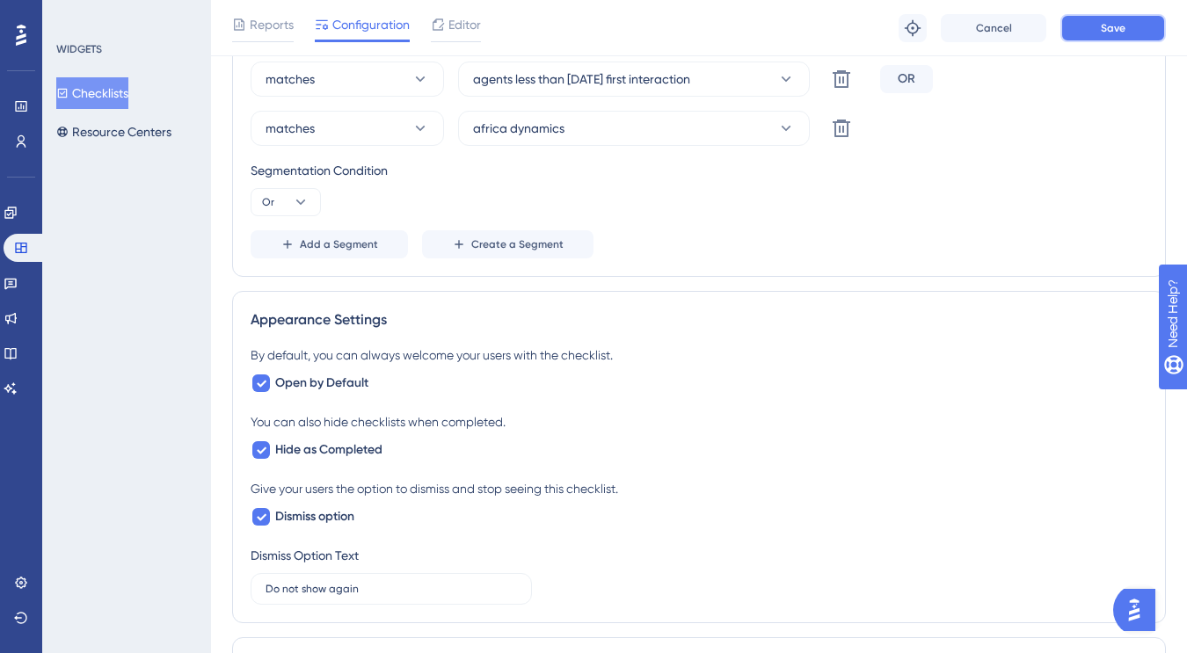
click at [1084, 37] on button "Save" at bounding box center [1113, 28] width 106 height 28
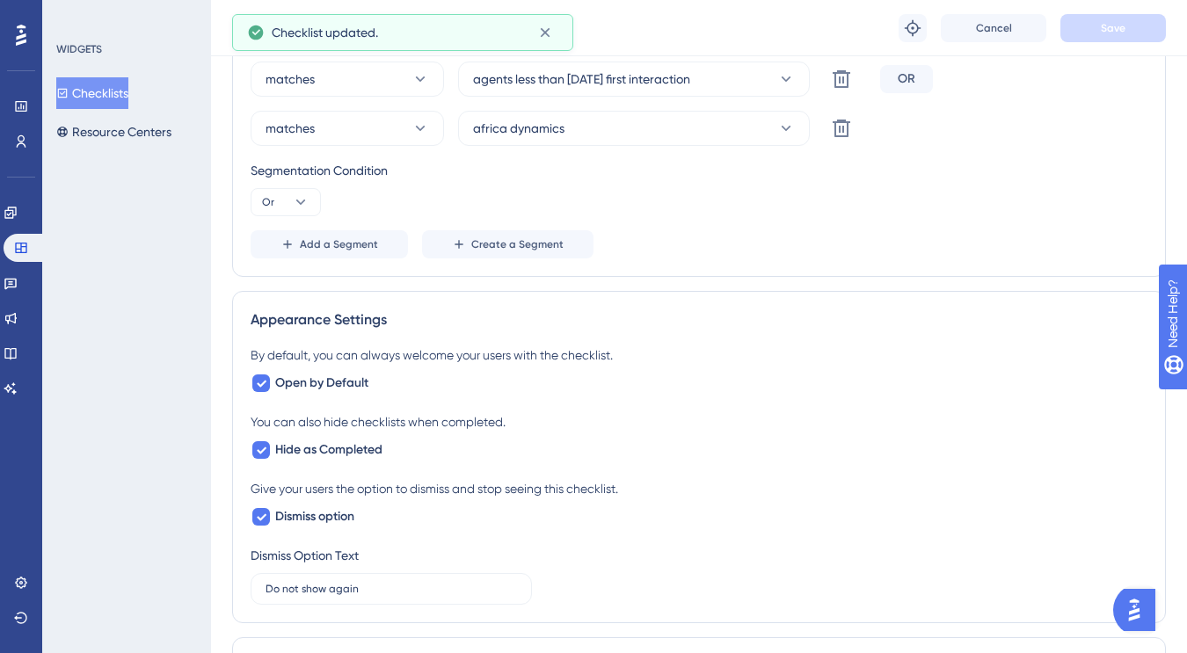
click at [124, 90] on button "Checklists" at bounding box center [92, 93] width 72 height 32
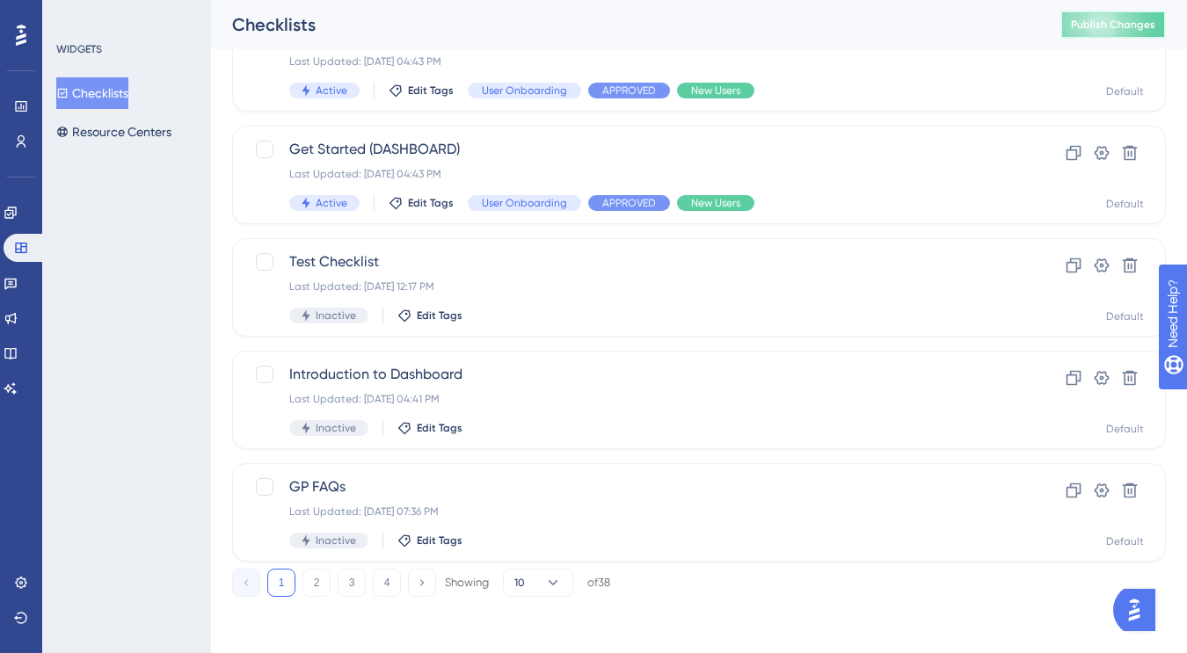
click at [1090, 29] on span "Publish Changes" at bounding box center [1113, 25] width 84 height 14
